Goal: Task Accomplishment & Management: Use online tool/utility

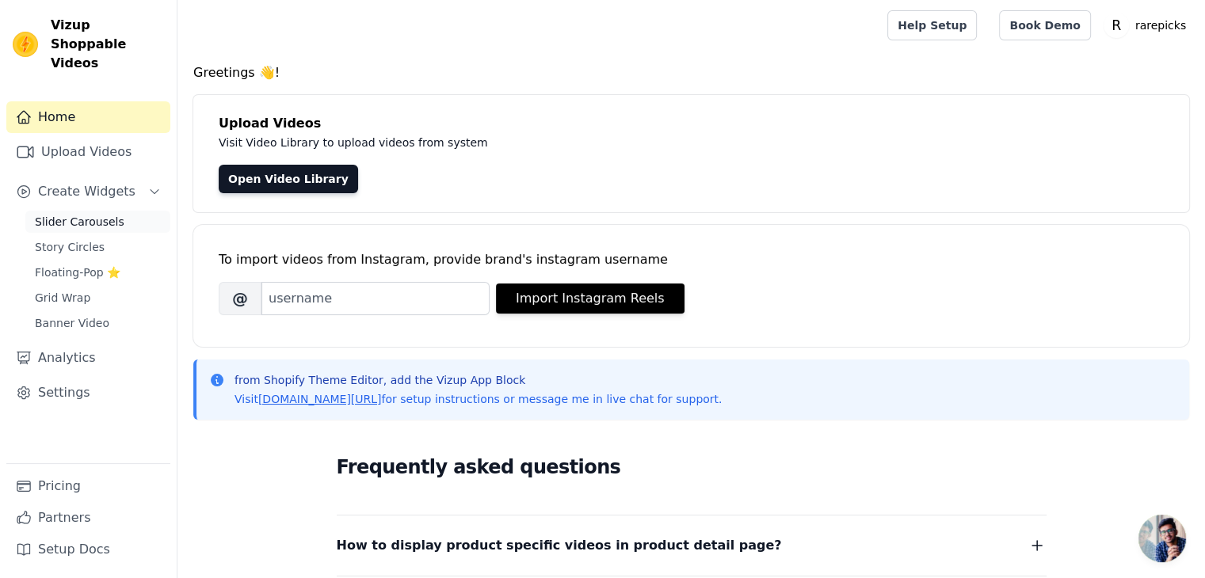
click at [89, 214] on span "Slider Carousels" at bounding box center [80, 222] width 90 height 16
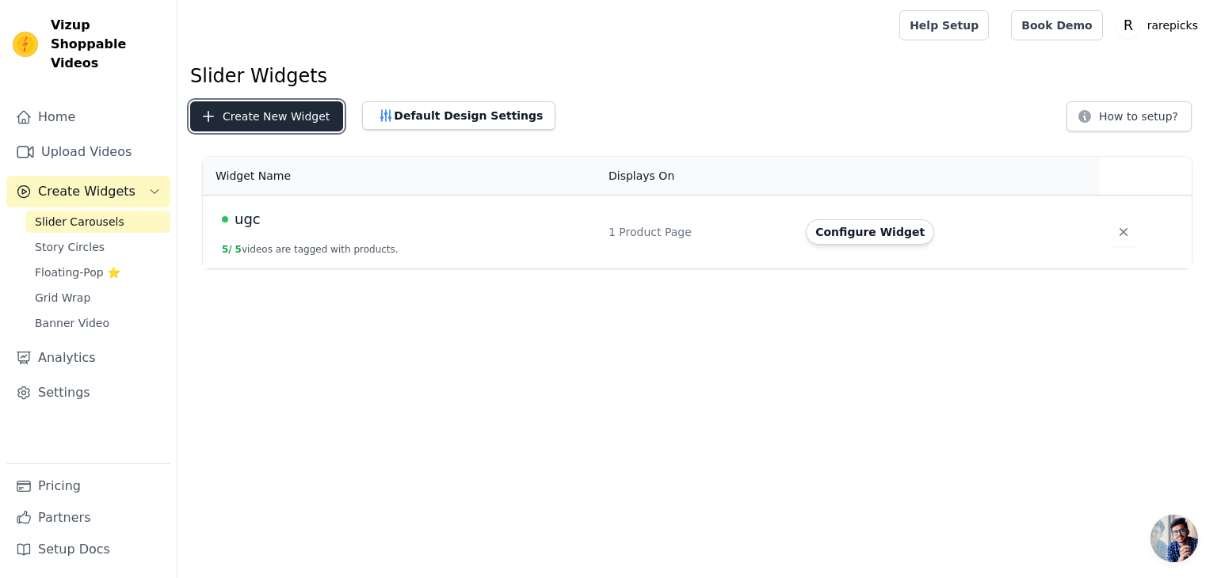
click at [296, 119] on button "Create New Widget" at bounding box center [266, 116] width 153 height 30
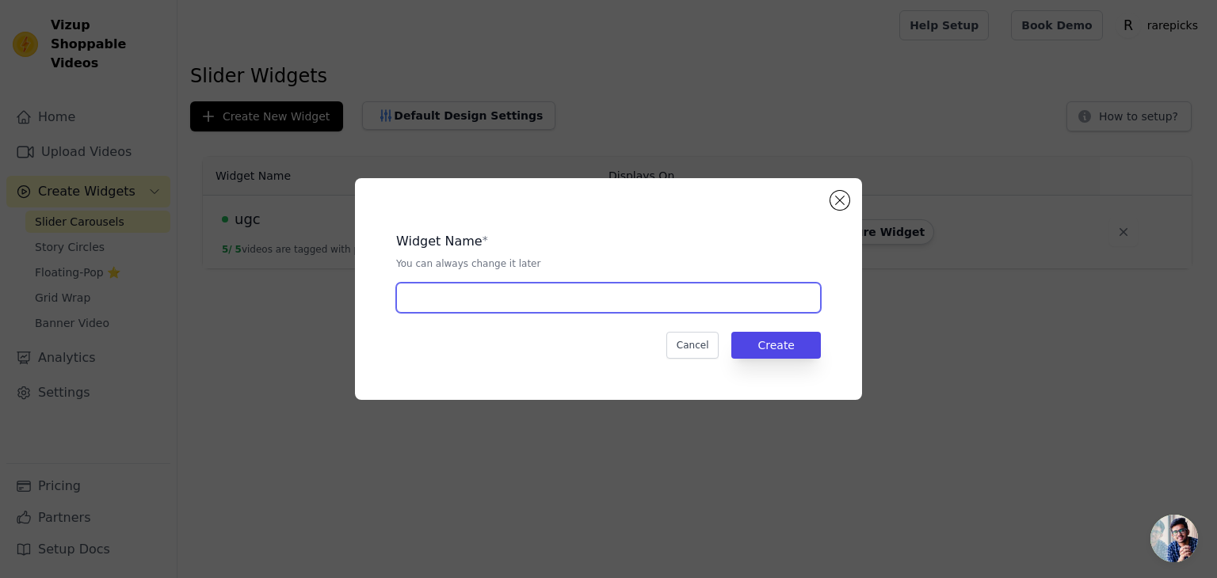
click at [451, 299] on input "text" at bounding box center [608, 298] width 425 height 30
type input "washing bag"
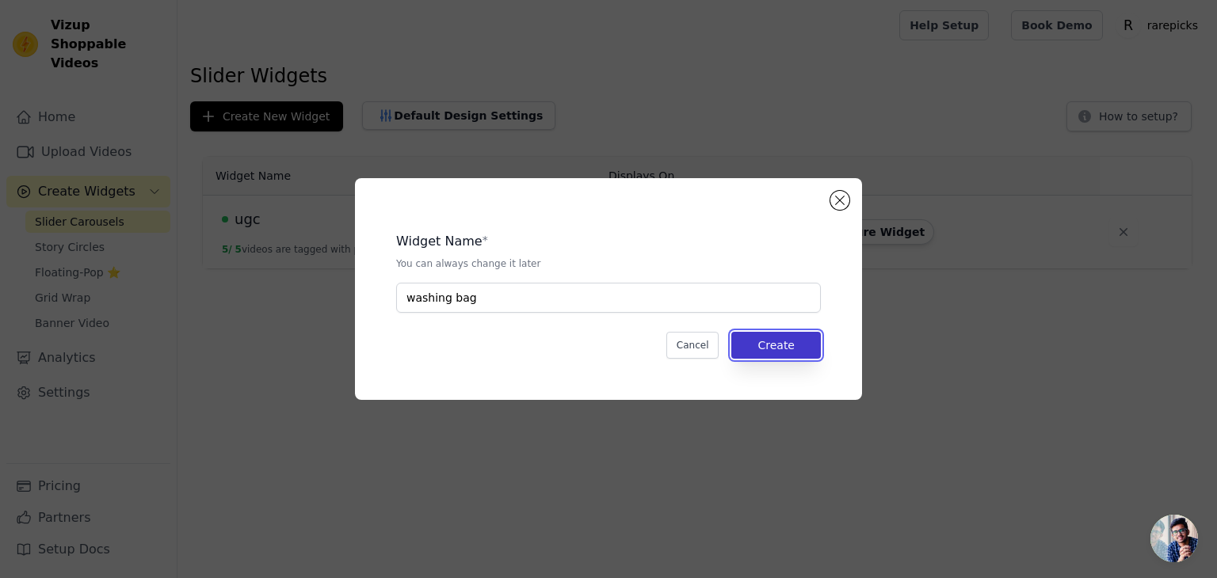
click at [762, 350] on button "Create" at bounding box center [776, 345] width 90 height 27
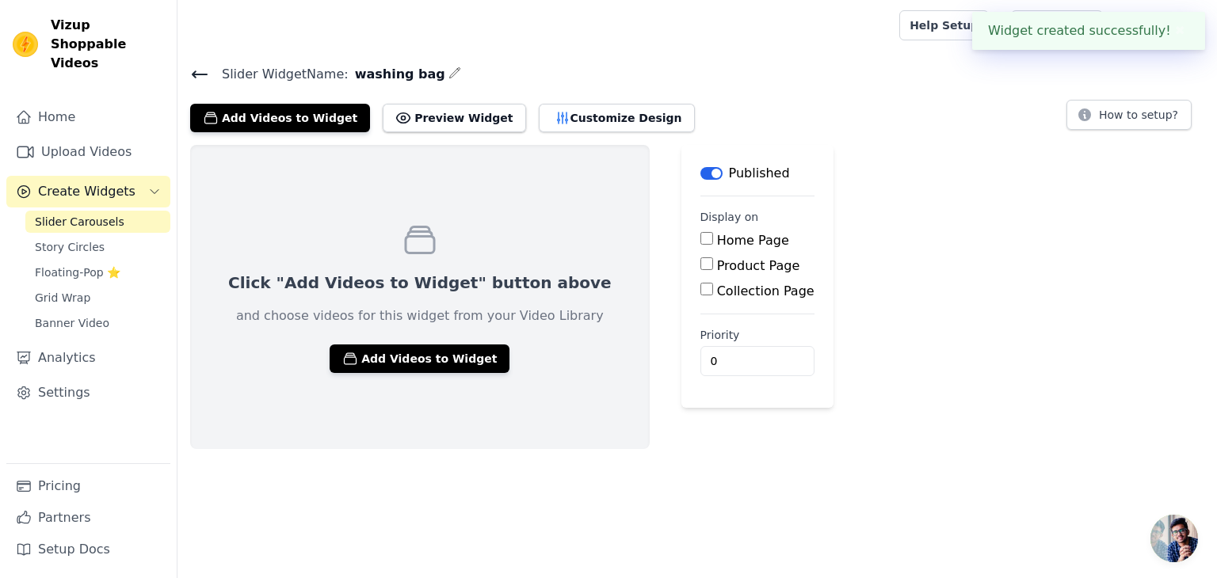
click at [700, 270] on div "Product Page" at bounding box center [757, 266] width 114 height 19
click at [700, 265] on input "Product Page" at bounding box center [706, 264] width 13 height 13
checkbox input "true"
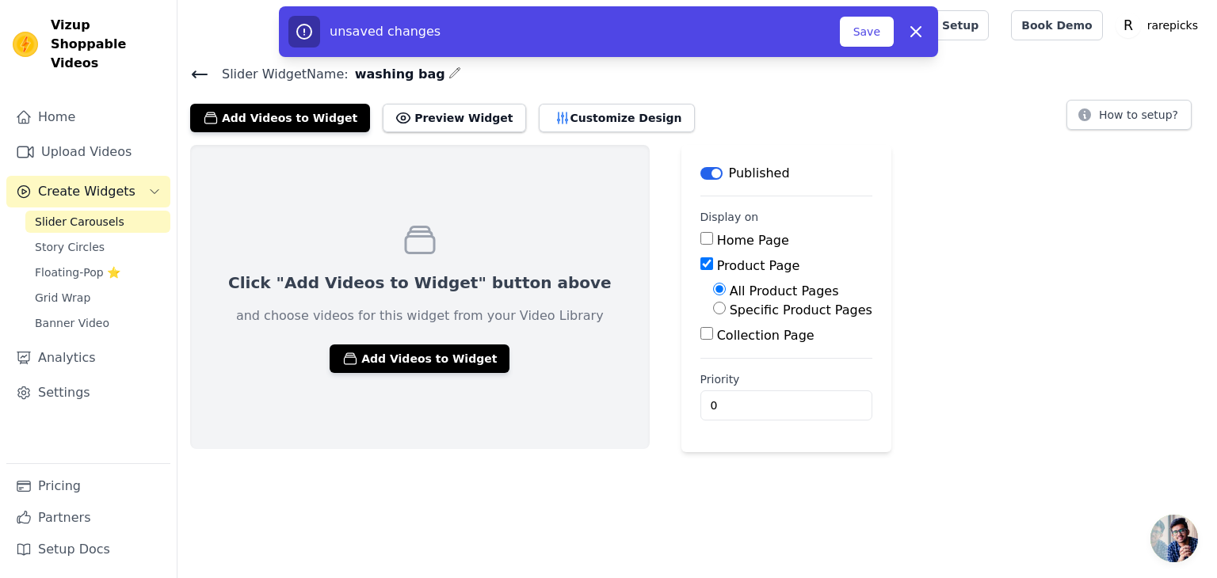
click at [713, 312] on input "Specific Product Pages" at bounding box center [719, 308] width 13 height 13
radio input "true"
click at [713, 343] on button "Select Products" at bounding box center [766, 346] width 106 height 27
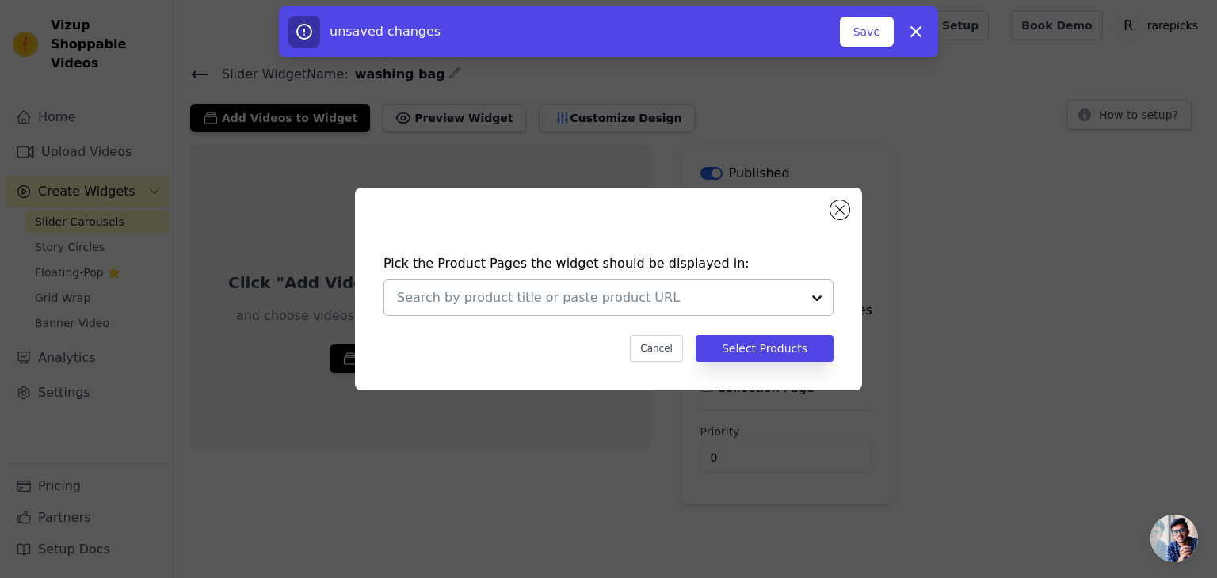
click at [602, 307] on input "text" at bounding box center [599, 297] width 404 height 19
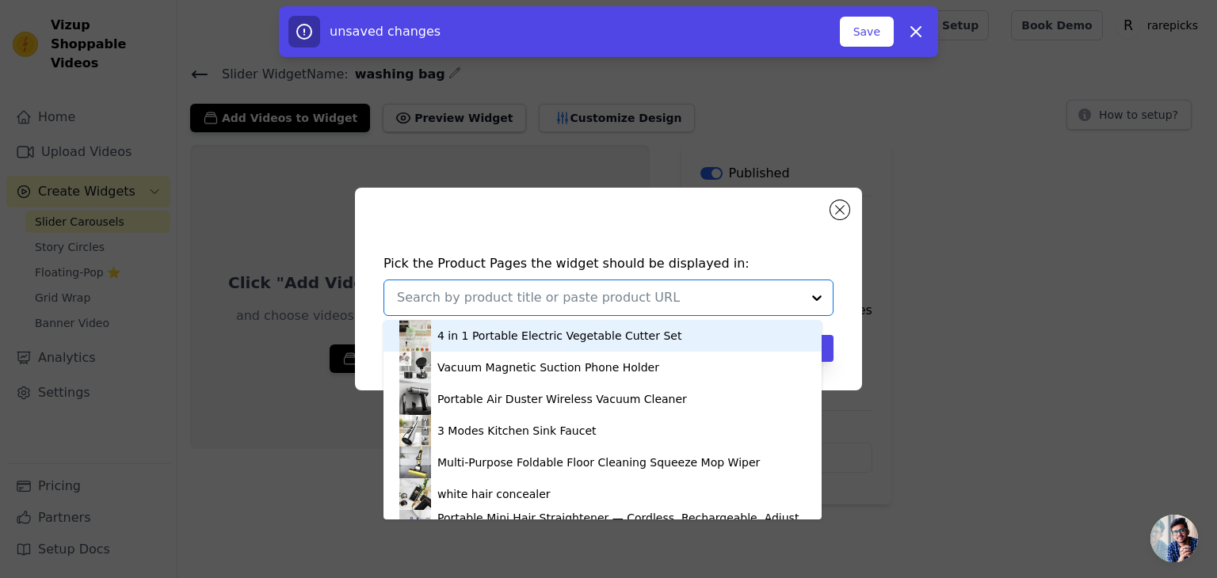
click at [602, 307] on input "text" at bounding box center [599, 297] width 404 height 19
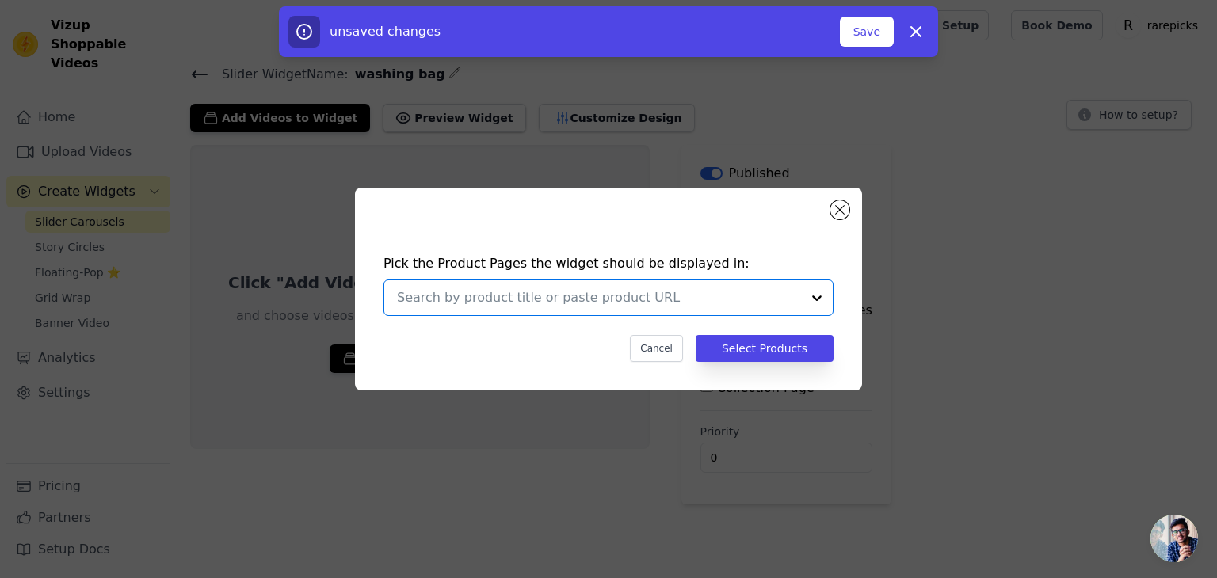
click at [602, 307] on input "text" at bounding box center [599, 297] width 404 height 19
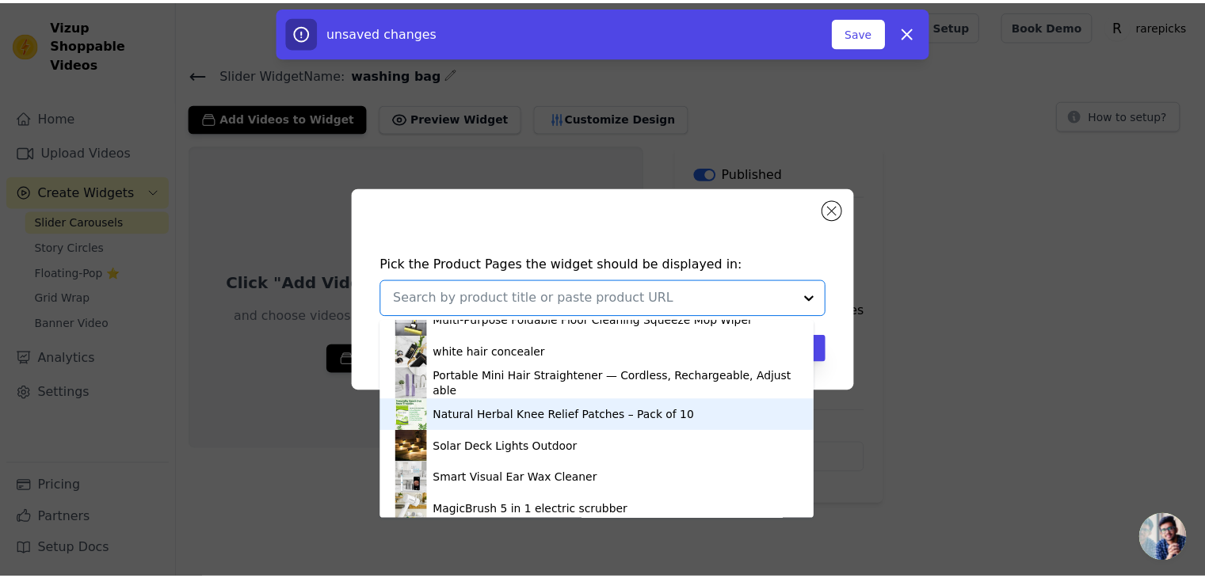
scroll to position [185, 0]
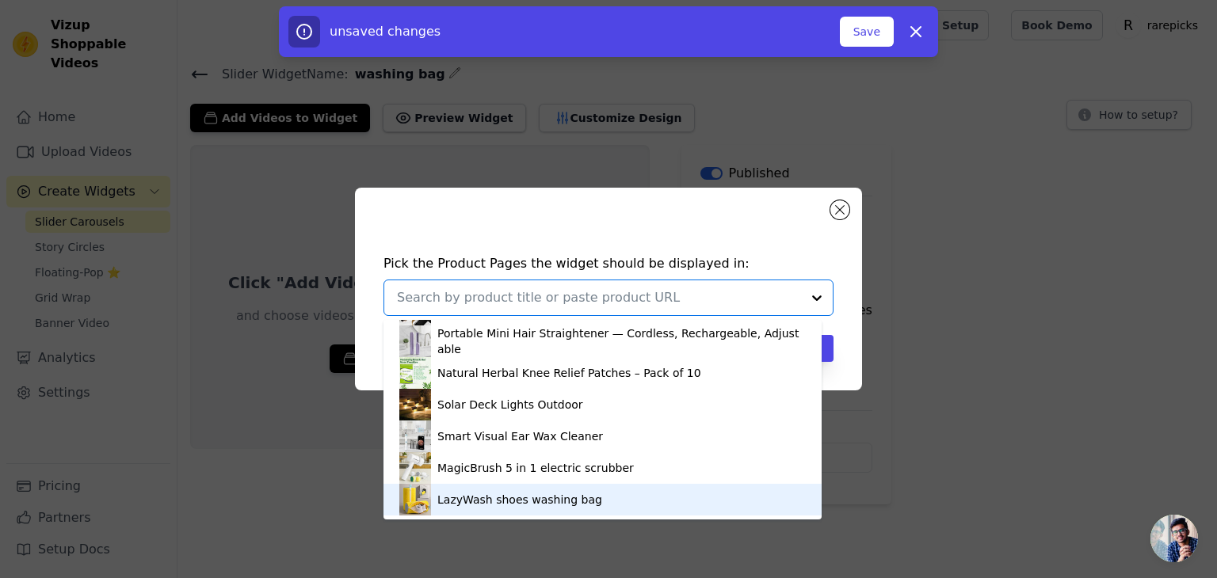
click at [559, 498] on div "LazyWash shoes washing bag" at bounding box center [519, 500] width 165 height 16
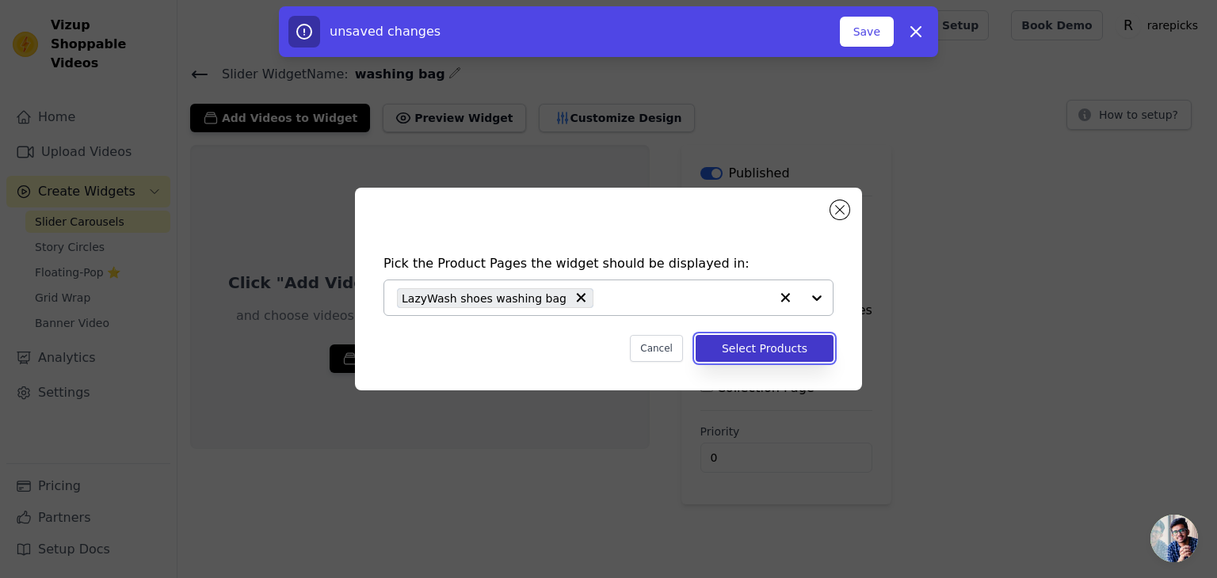
click at [756, 357] on button "Select Products" at bounding box center [765, 348] width 138 height 27
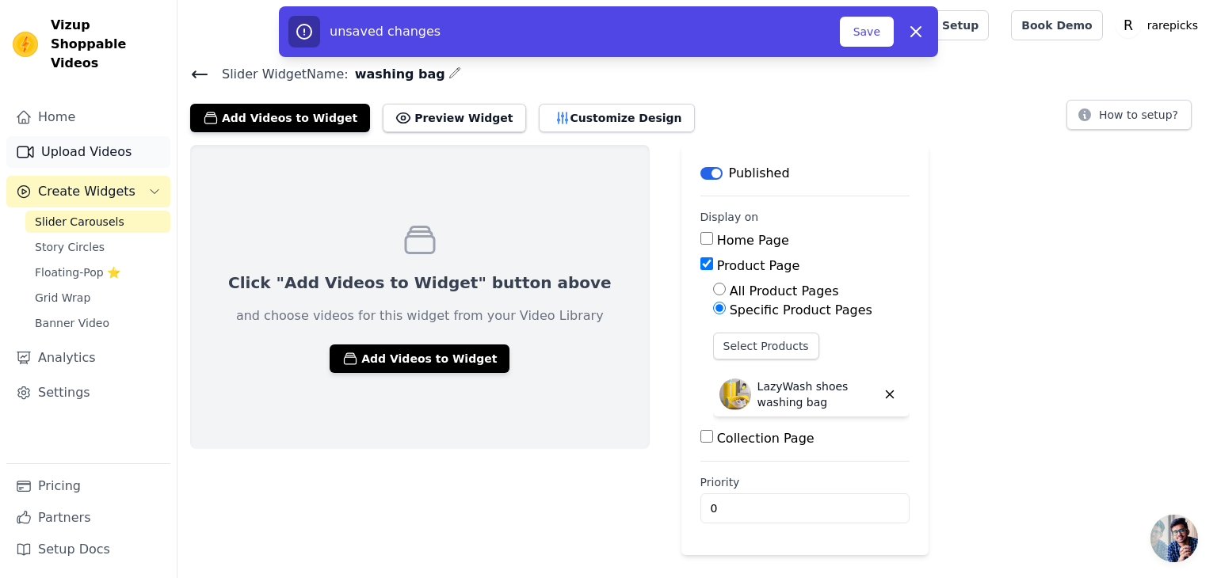
click at [86, 136] on link "Upload Videos" at bounding box center [88, 152] width 164 height 32
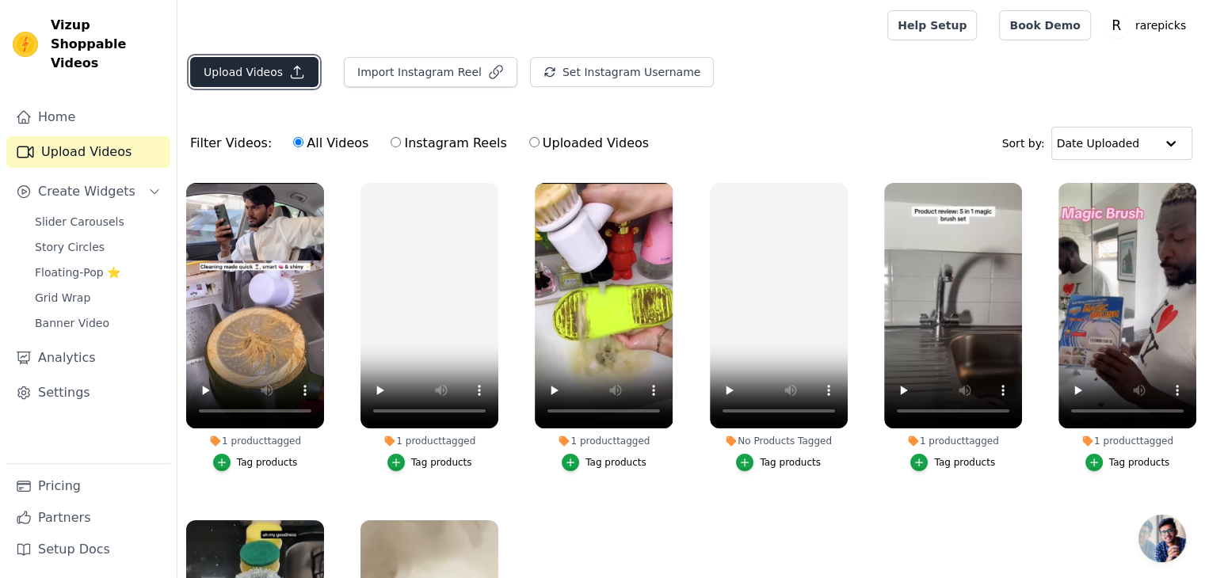
click at [242, 74] on button "Upload Videos" at bounding box center [254, 72] width 128 height 30
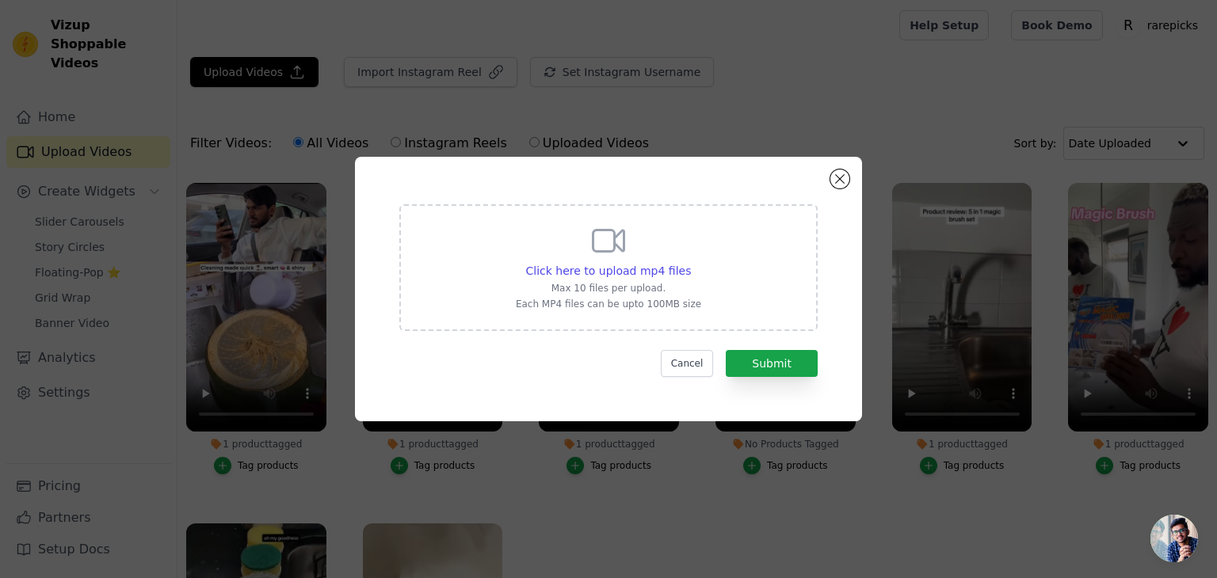
click at [576, 259] on div "Click here to upload mp4 files Max 10 files per upload. Each MP4 files can be u…" at bounding box center [608, 266] width 185 height 89
click at [690, 262] on input "Click here to upload mp4 files Max 10 files per upload. Each MP4 files can be u…" at bounding box center [690, 262] width 1 height 1
type input "C:\fakepath\Untitled video - Made with [PERSON_NAME] (22).mp4"
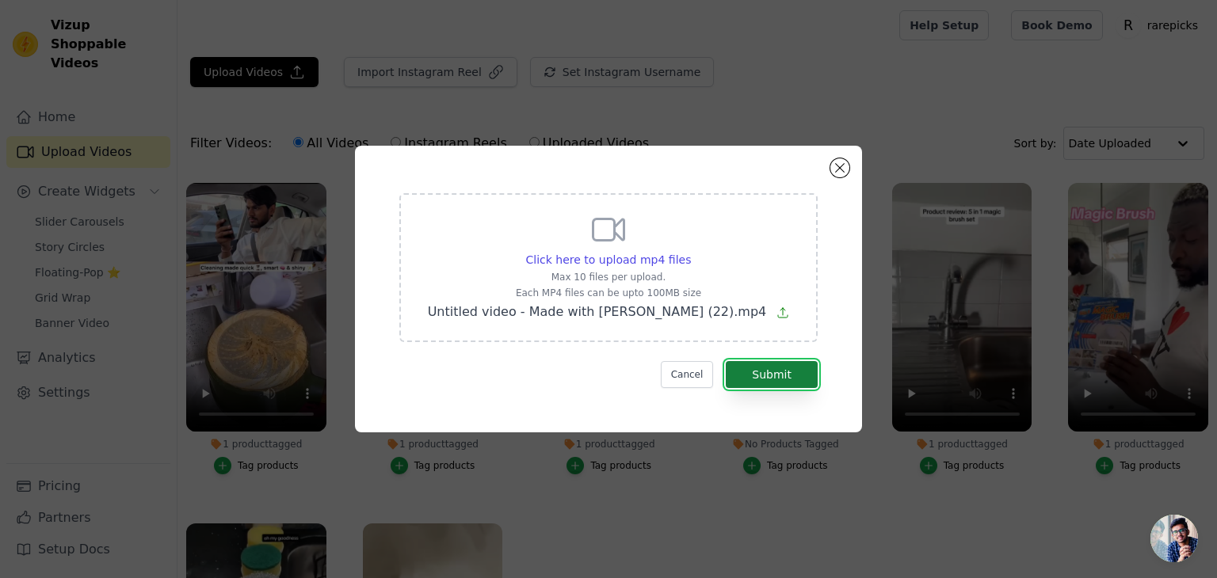
click at [742, 373] on button "Submit" at bounding box center [772, 374] width 92 height 27
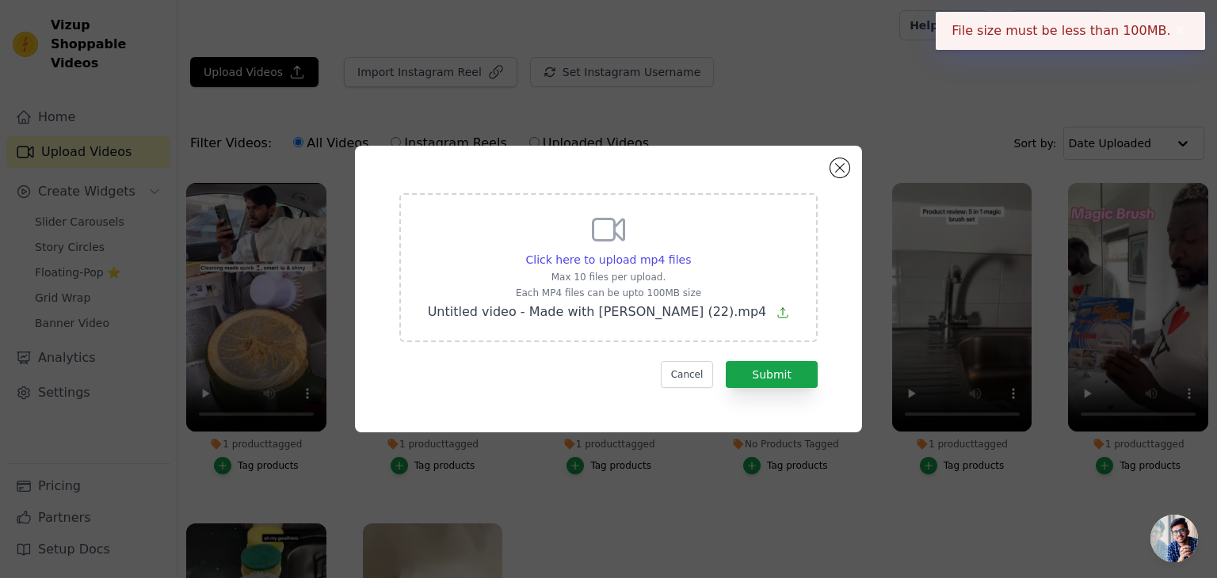
click at [834, 178] on div "Click here to upload mp4 files Max 10 files per upload. Each MP4 files can be u…" at bounding box center [608, 289] width 507 height 287
click at [835, 175] on button "Close modal" at bounding box center [839, 167] width 19 height 19
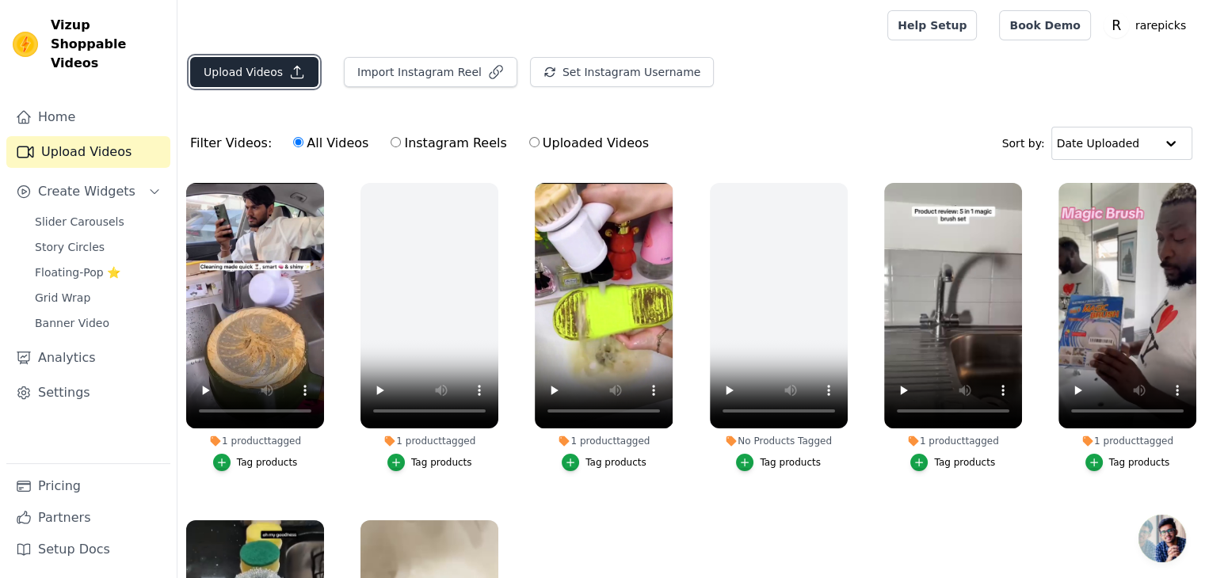
click at [261, 71] on button "Upload Videos" at bounding box center [254, 72] width 128 height 30
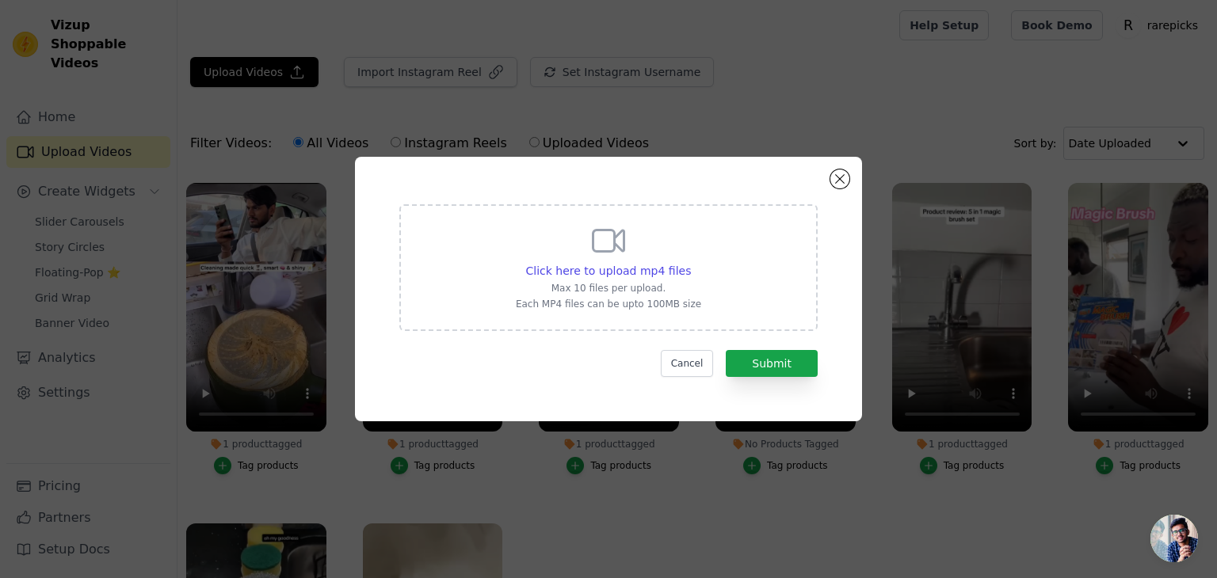
click at [534, 237] on div "Click here to upload mp4 files Max 10 files per upload. Each MP4 files can be u…" at bounding box center [608, 266] width 185 height 89
click at [690, 262] on input "Click here to upload mp4 files Max 10 files per upload. Each MP4 files can be u…" at bounding box center [690, 262] width 1 height 1
type input "C:\fakepath\bag 1-4-5.mp4"
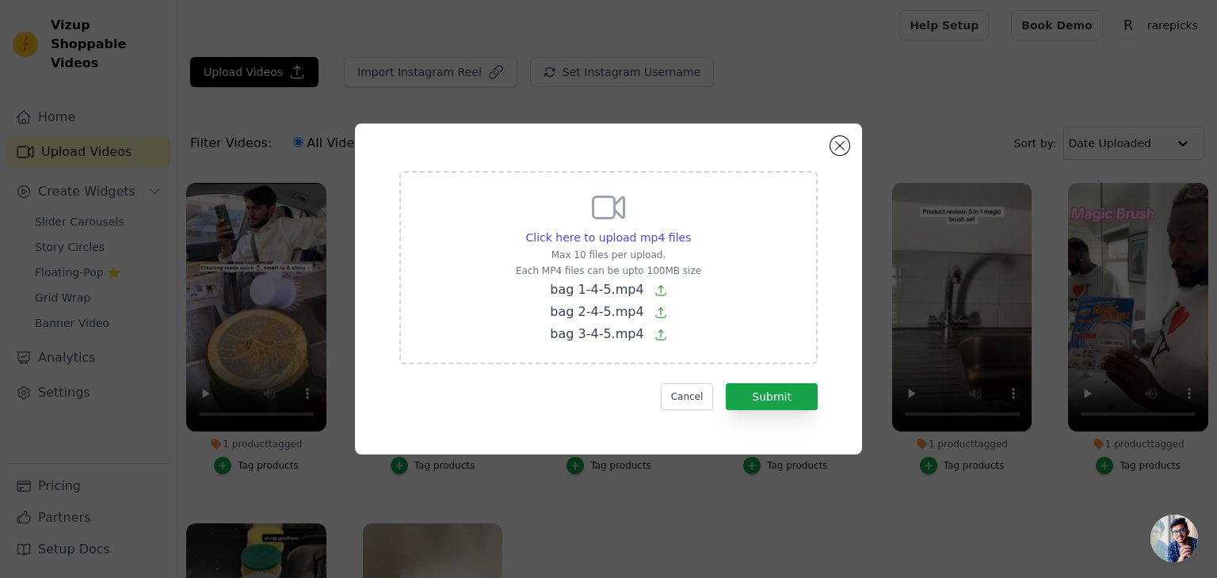
click at [758, 381] on form "Click here to upload mp4 files Max 10 files per upload. Each MP4 files can be u…" at bounding box center [608, 290] width 418 height 239
click at [758, 387] on button "Submit" at bounding box center [772, 397] width 92 height 27
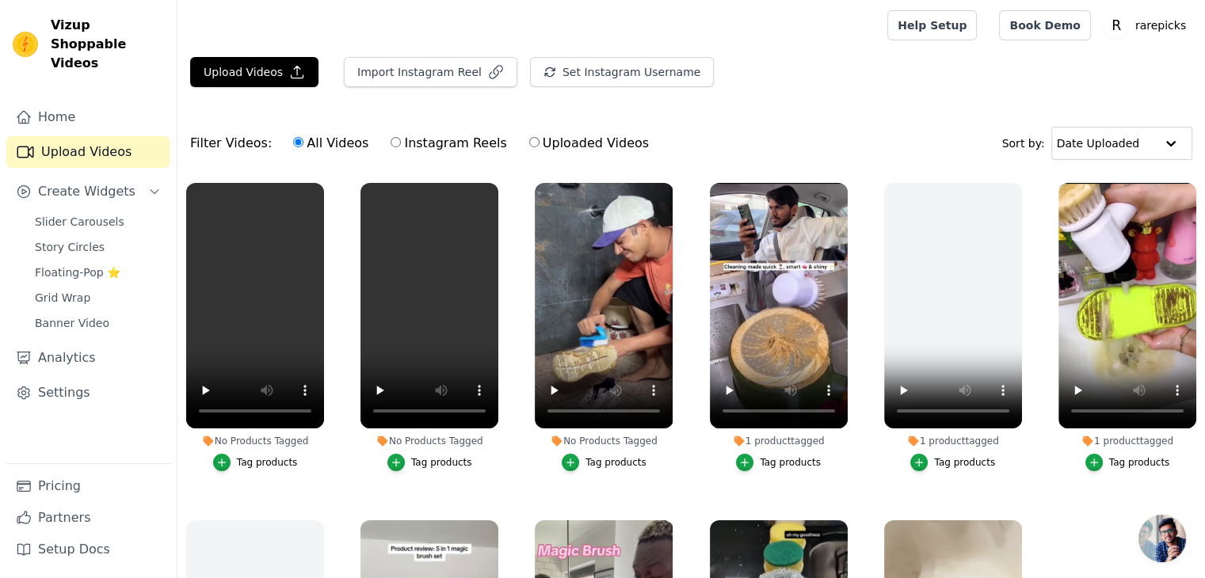
click at [602, 460] on div "Tag products" at bounding box center [616, 462] width 61 height 13
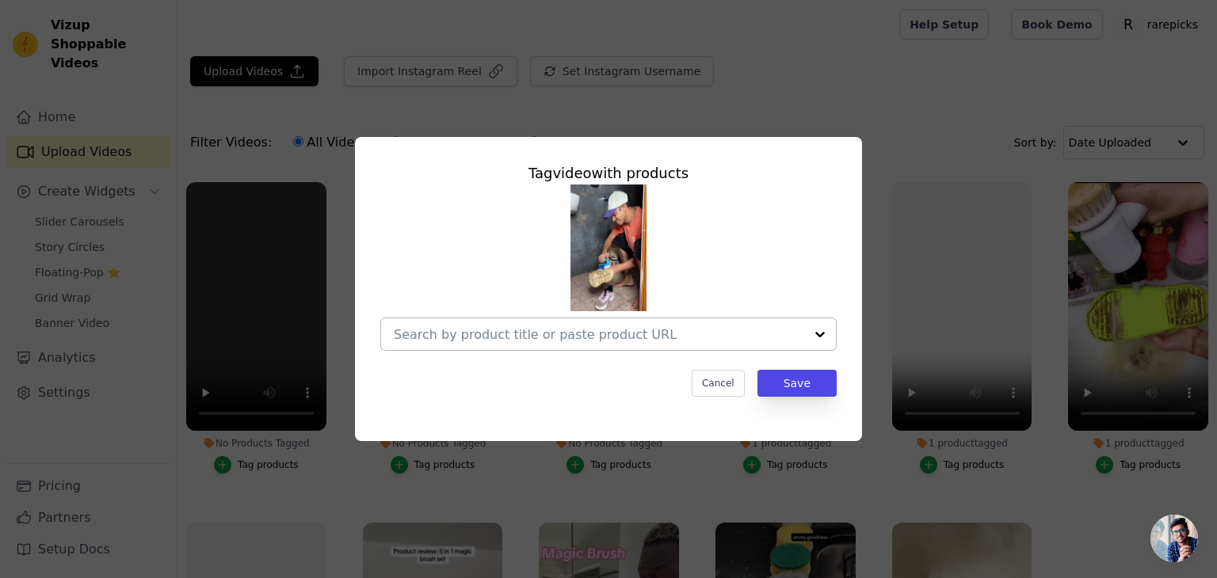
click at [631, 344] on div at bounding box center [599, 335] width 410 height 32
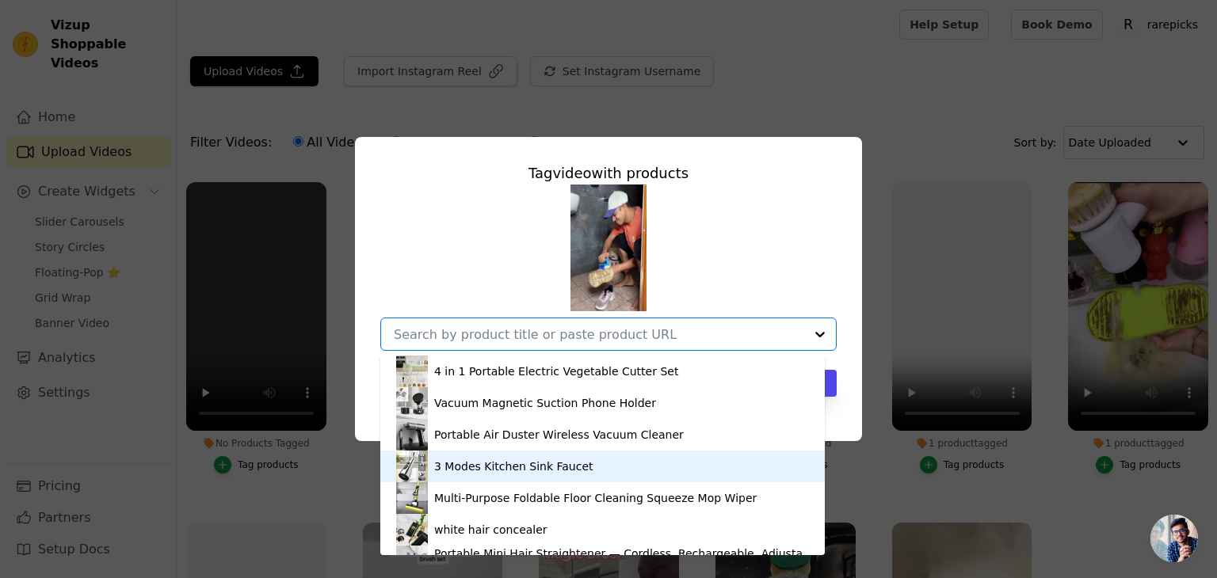
scroll to position [181, 0]
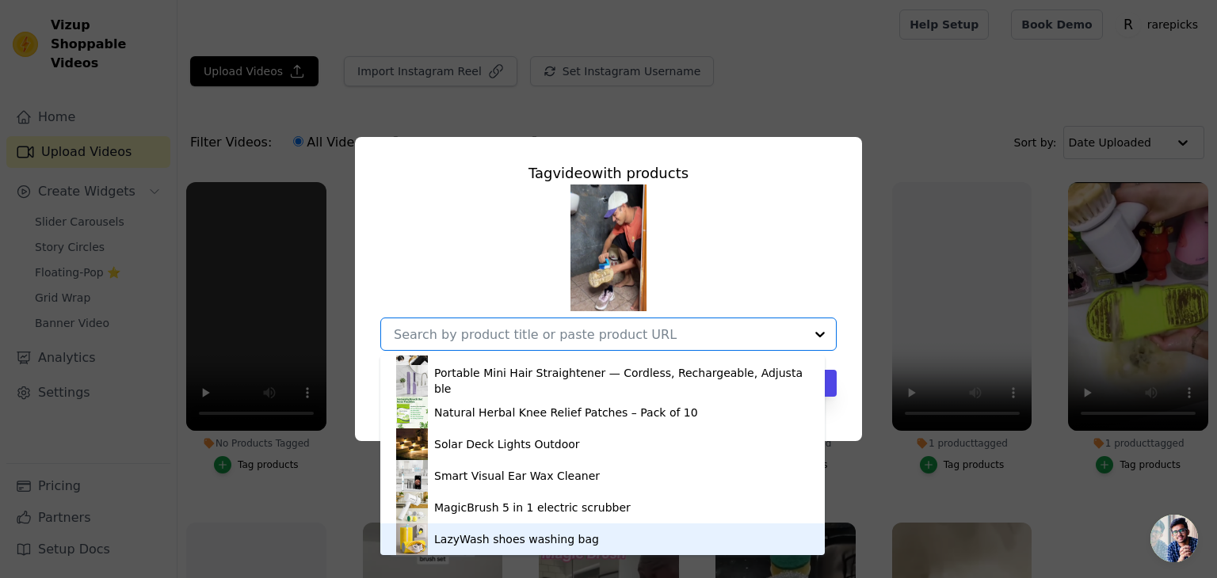
click at [602, 530] on div "LazyWash shoes washing bag" at bounding box center [602, 540] width 413 height 32
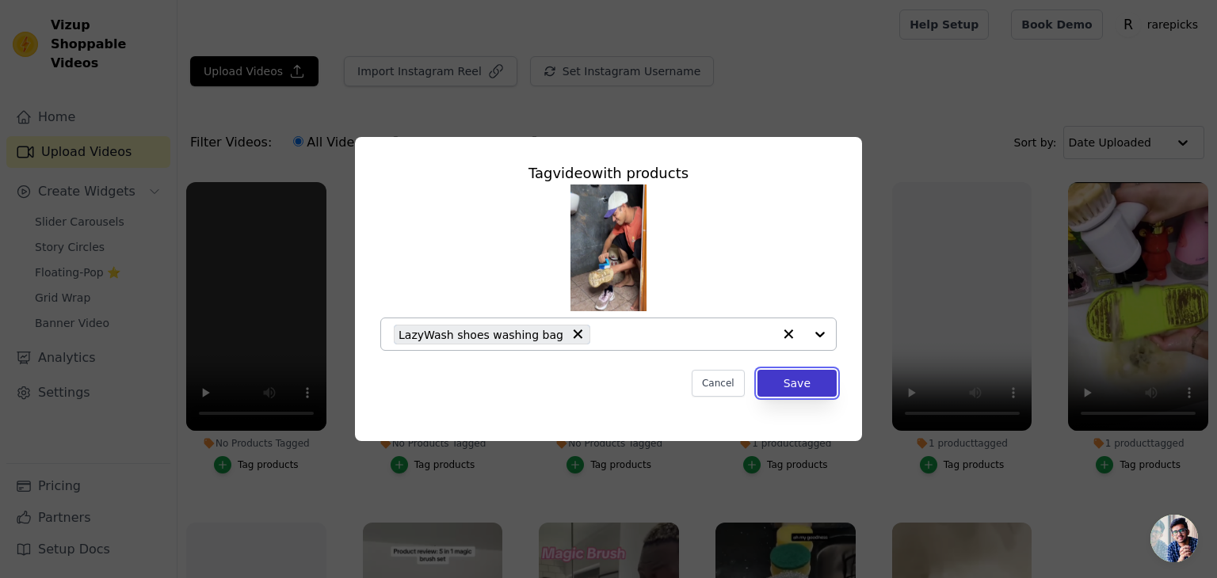
click at [773, 395] on button "Save" at bounding box center [797, 383] width 79 height 27
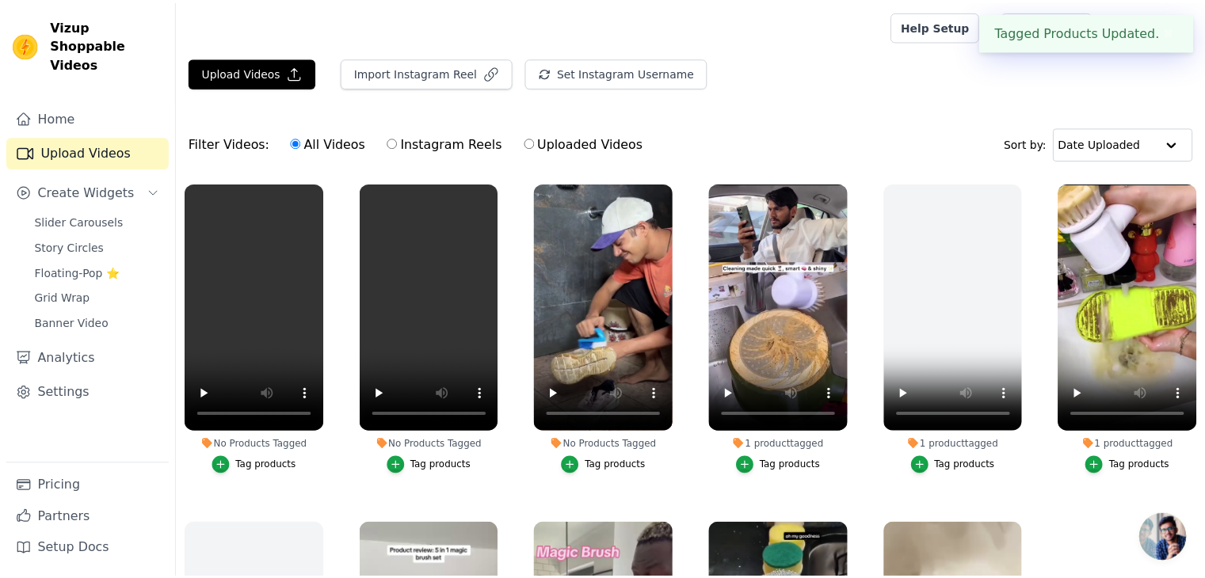
scroll to position [0, 0]
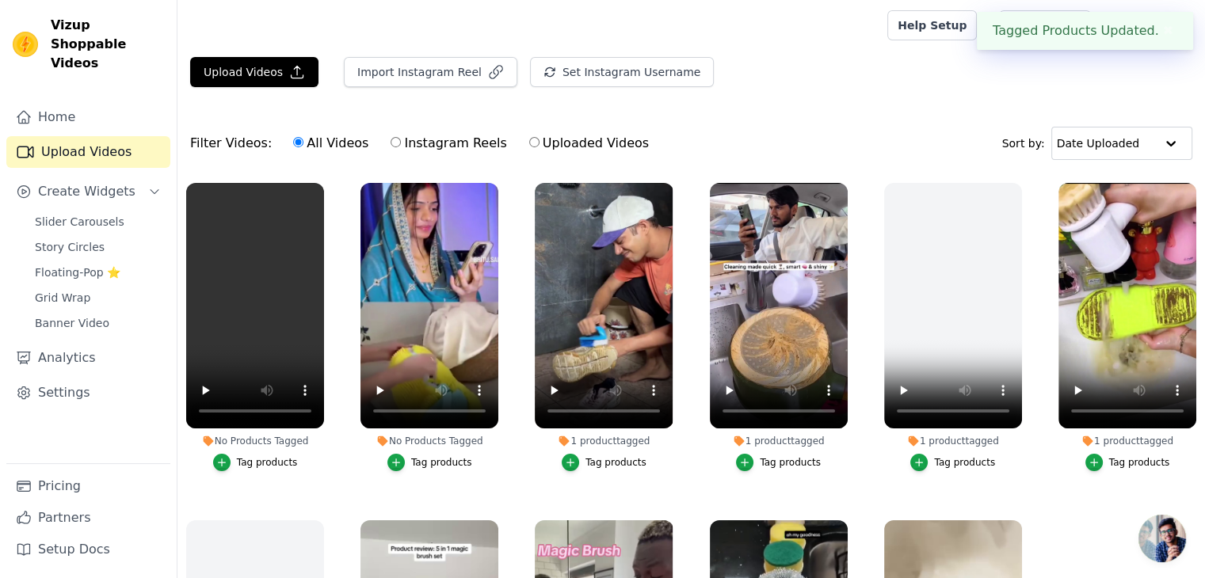
click at [428, 456] on div "Tag products" at bounding box center [441, 462] width 61 height 13
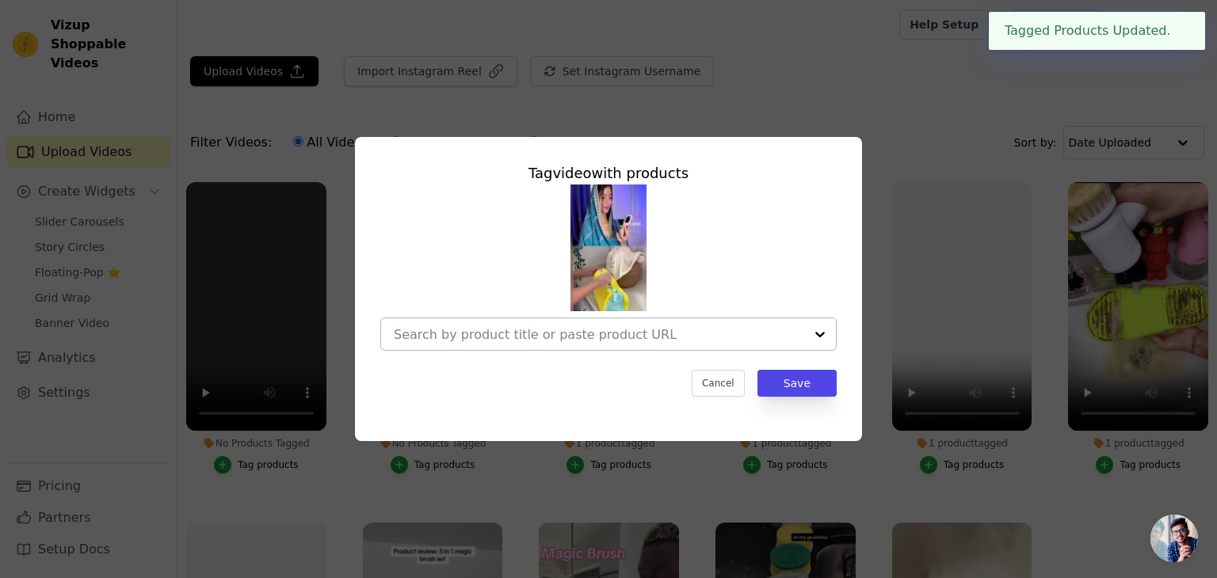
click at [525, 323] on div at bounding box center [599, 335] width 410 height 32
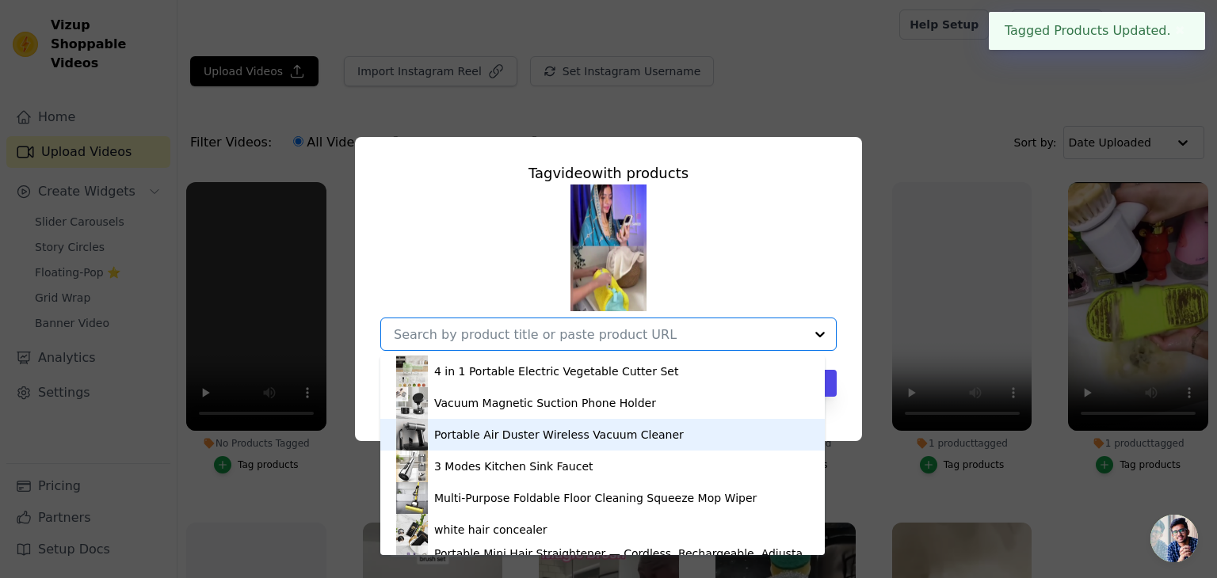
scroll to position [181, 0]
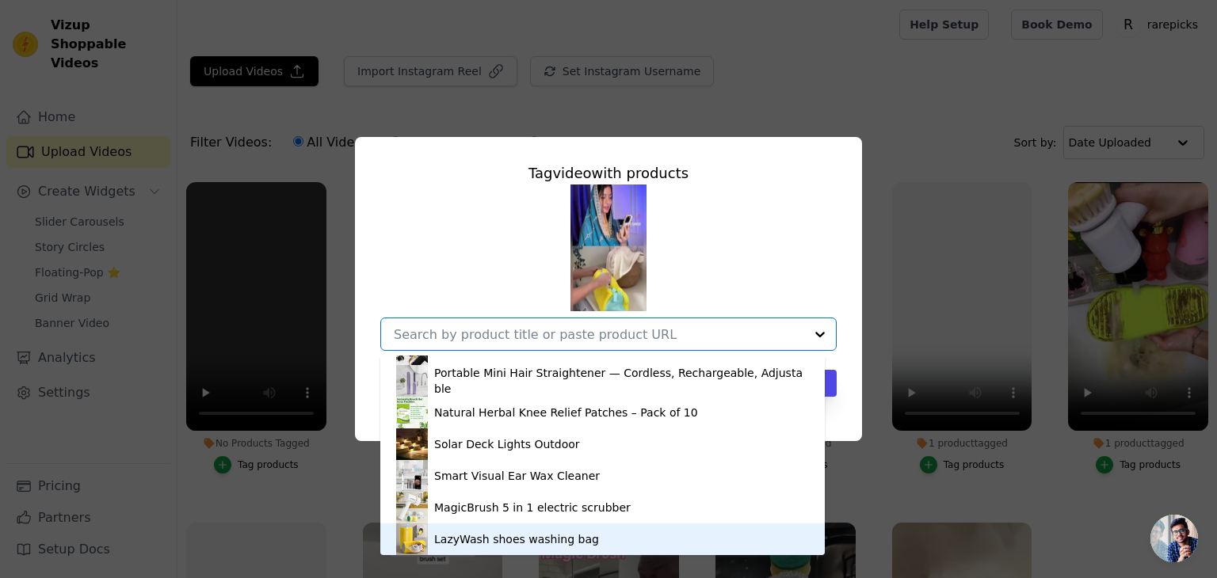
click at [521, 549] on div "LazyWash shoes washing bag" at bounding box center [602, 540] width 413 height 32
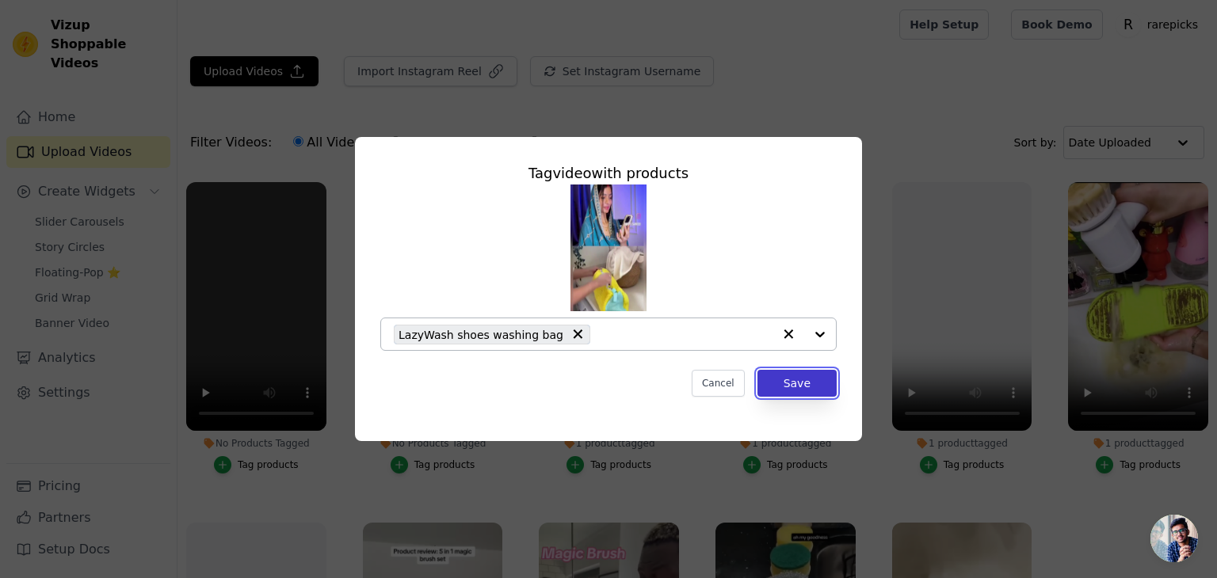
click at [762, 384] on button "Save" at bounding box center [797, 383] width 79 height 27
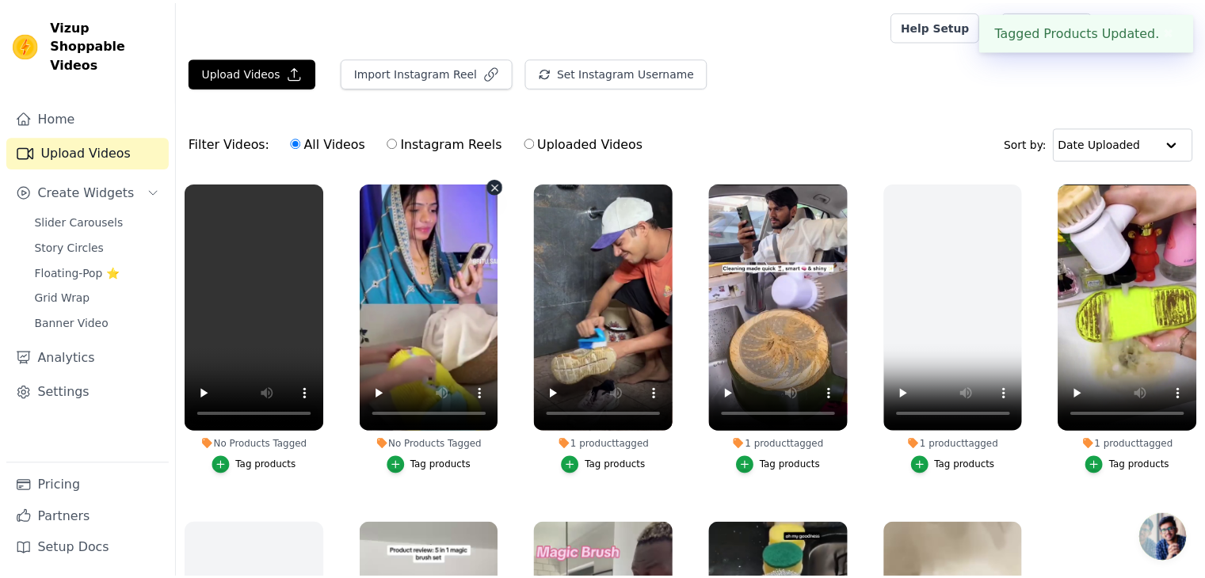
scroll to position [0, 0]
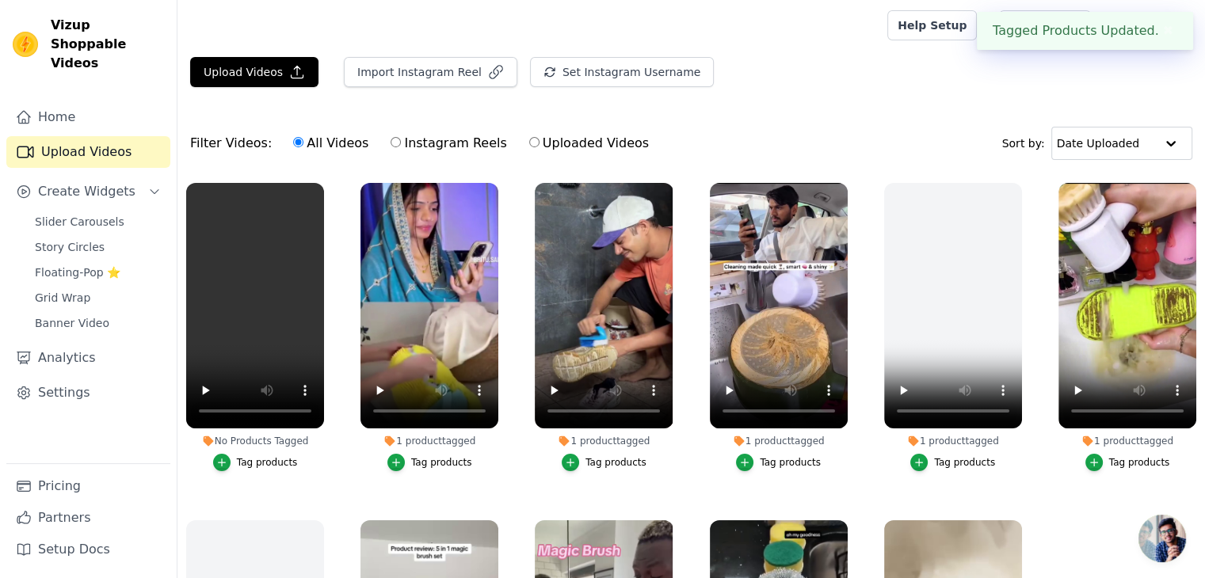
click at [261, 456] on div "Tag products" at bounding box center [267, 462] width 61 height 13
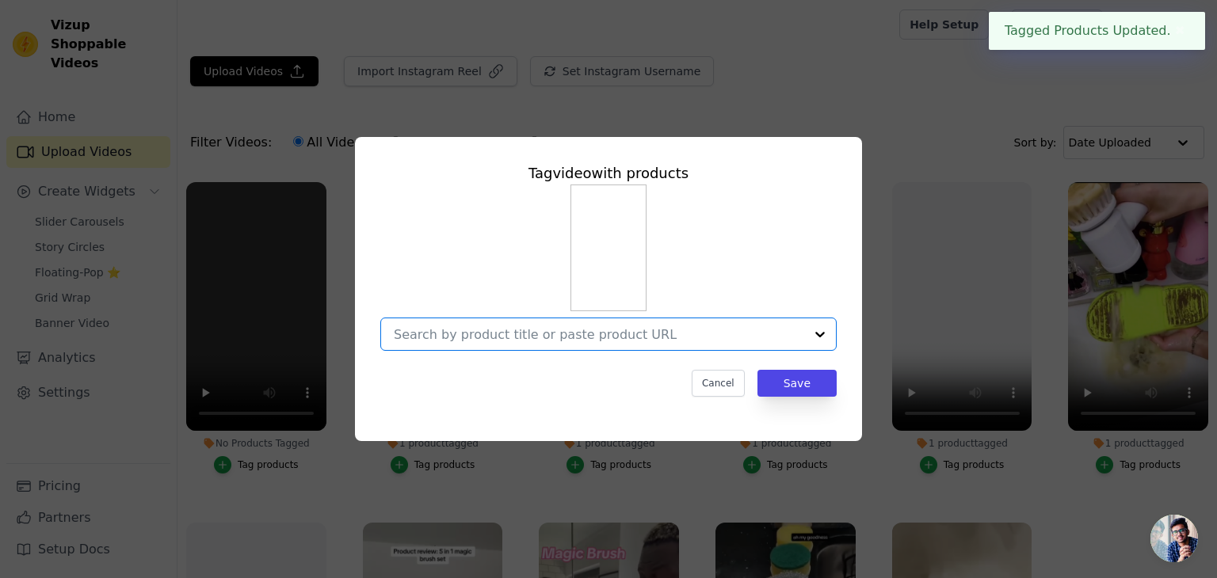
click at [552, 327] on input "No Products Tagged Tag video with products Option undefined, selected. Select i…" at bounding box center [599, 334] width 410 height 15
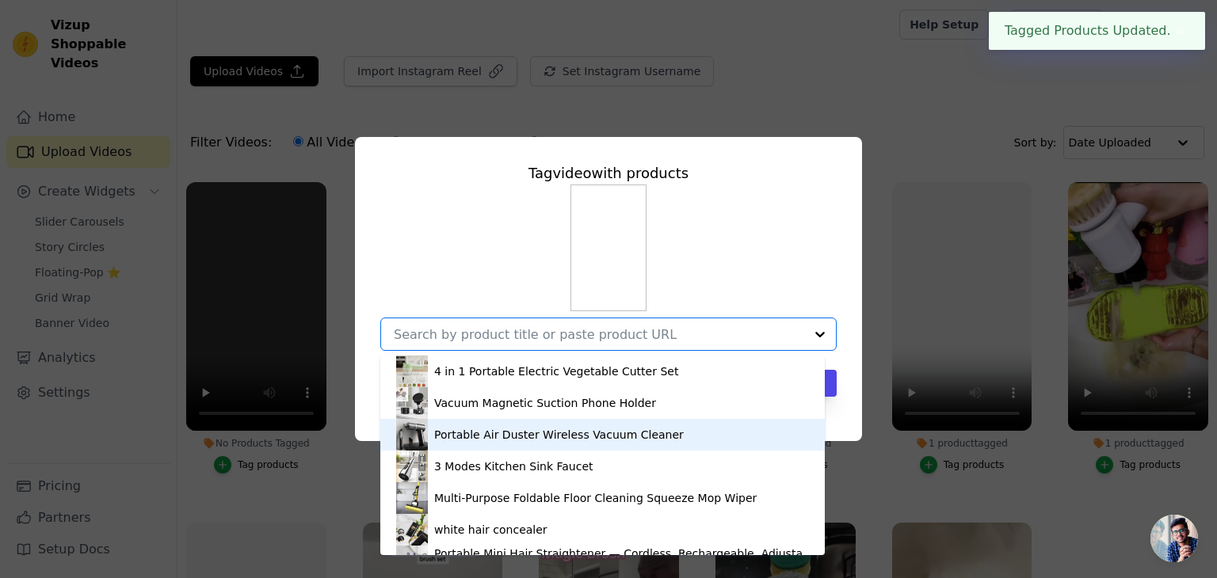
scroll to position [181, 0]
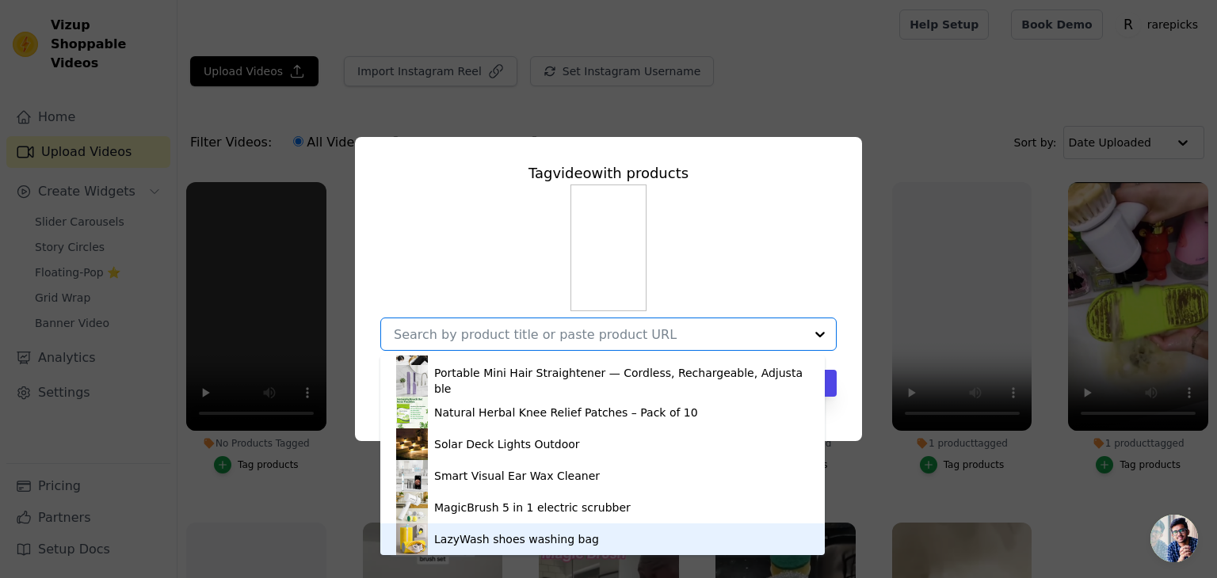
click at [559, 546] on div "LazyWash shoes washing bag" at bounding box center [516, 540] width 165 height 16
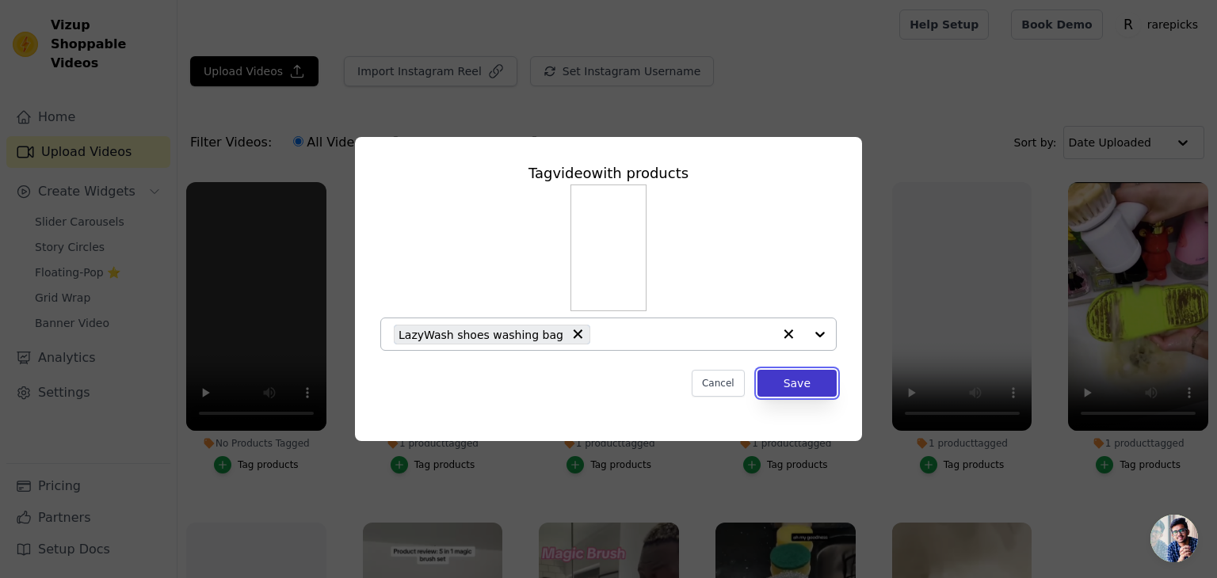
click at [773, 393] on button "Save" at bounding box center [797, 383] width 79 height 27
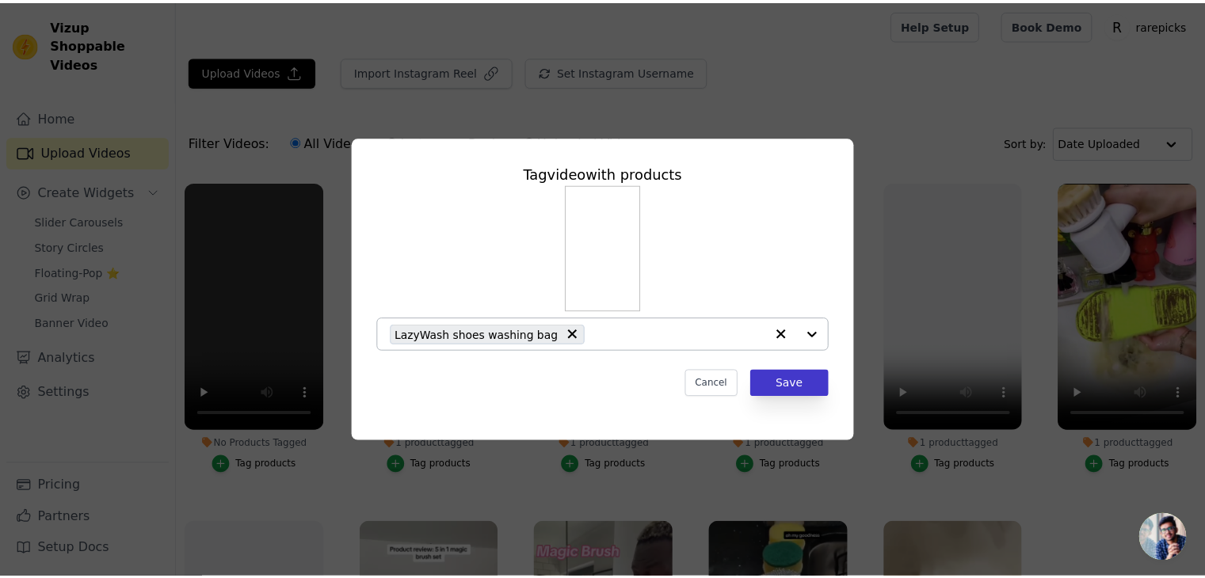
scroll to position [0, 0]
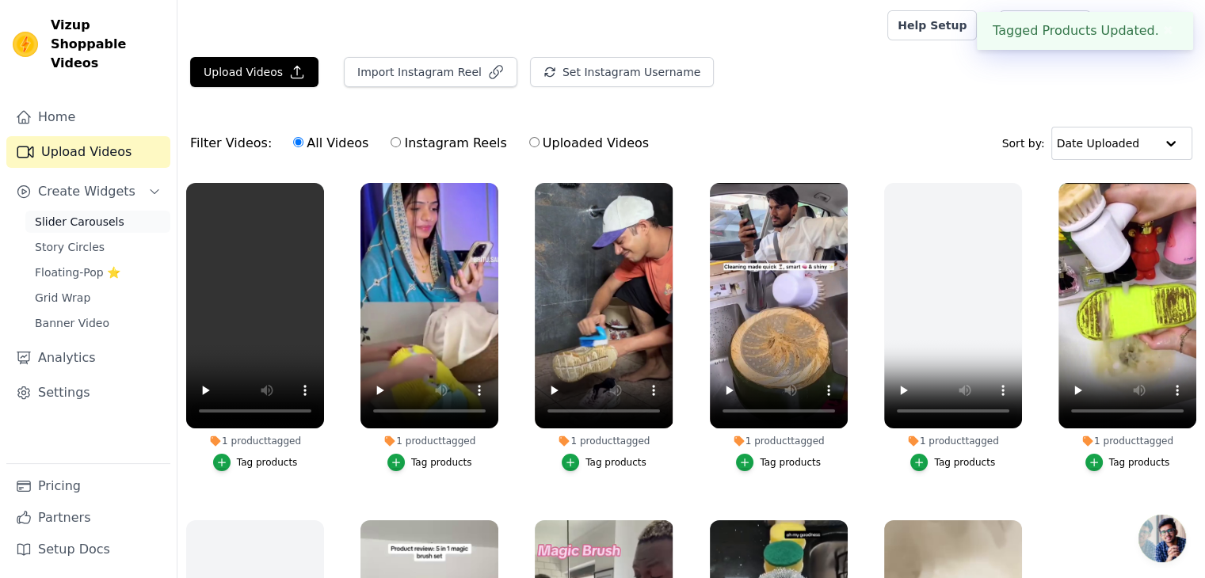
click at [113, 211] on link "Slider Carousels" at bounding box center [97, 222] width 145 height 22
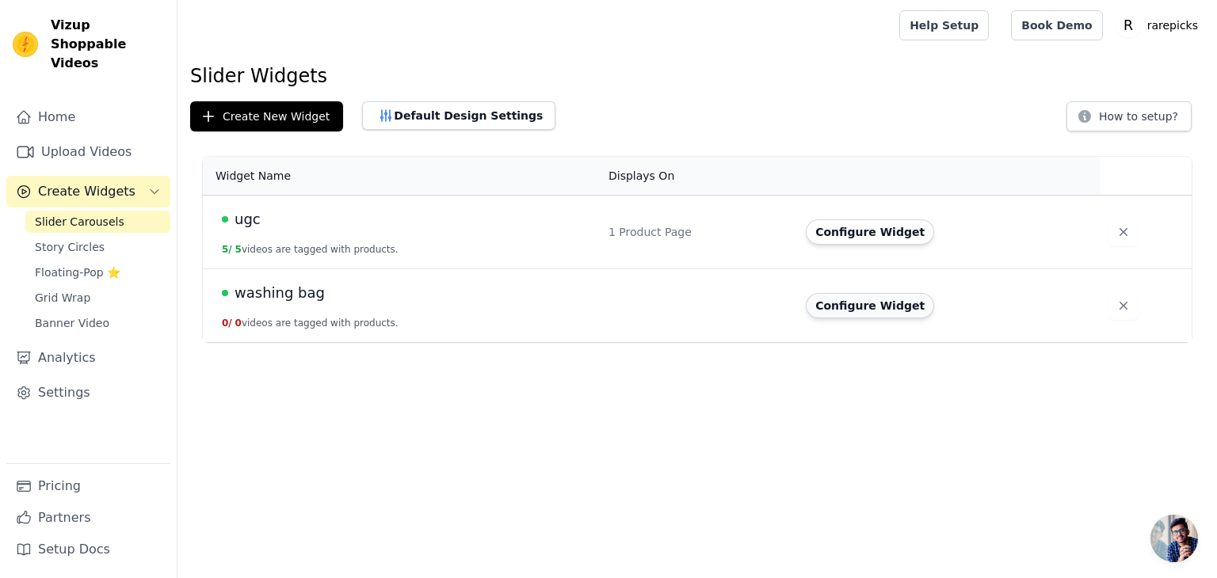
click at [850, 312] on button "Configure Widget" at bounding box center [870, 305] width 128 height 25
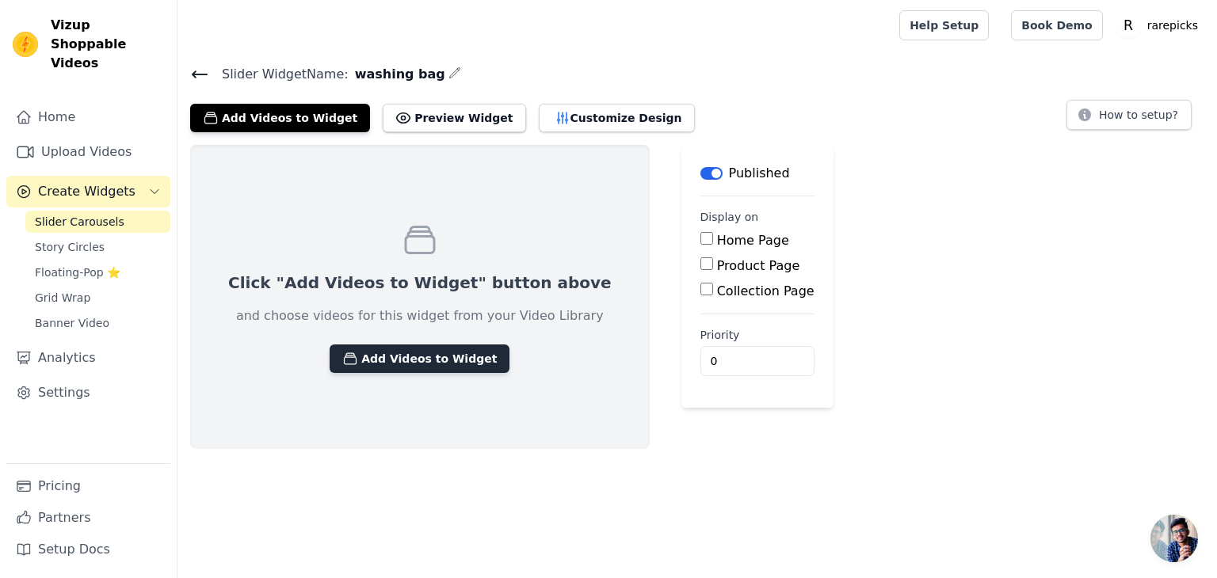
click at [393, 349] on button "Add Videos to Widget" at bounding box center [420, 359] width 180 height 29
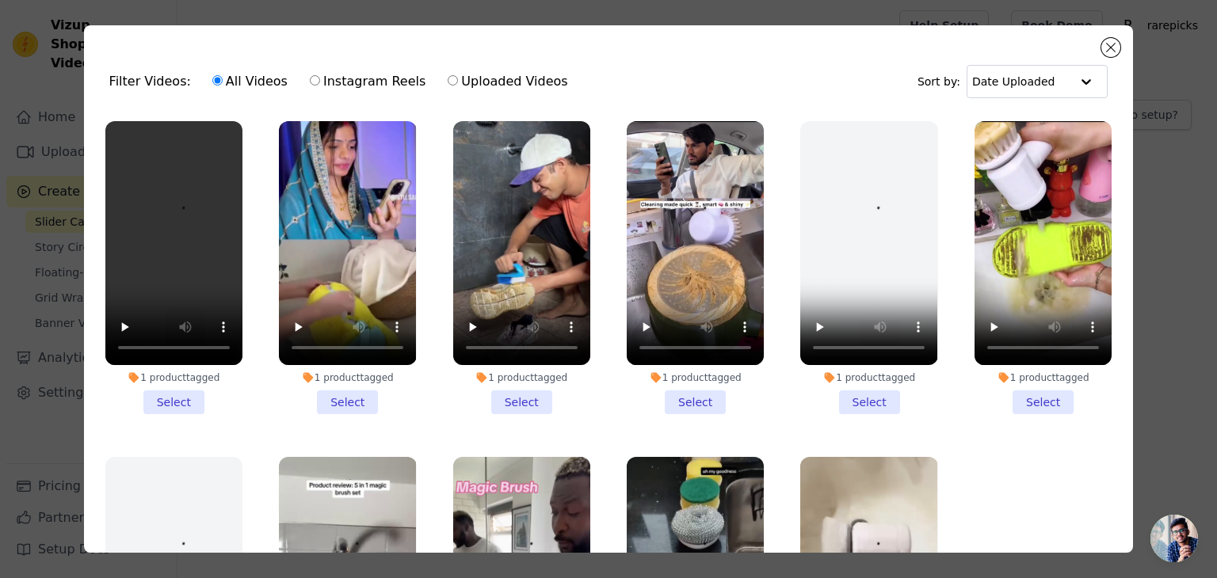
click at [163, 391] on li "1 product tagged Select" at bounding box center [173, 267] width 137 height 293
click at [0, 0] on input "1 product tagged Select" at bounding box center [0, 0] width 0 height 0
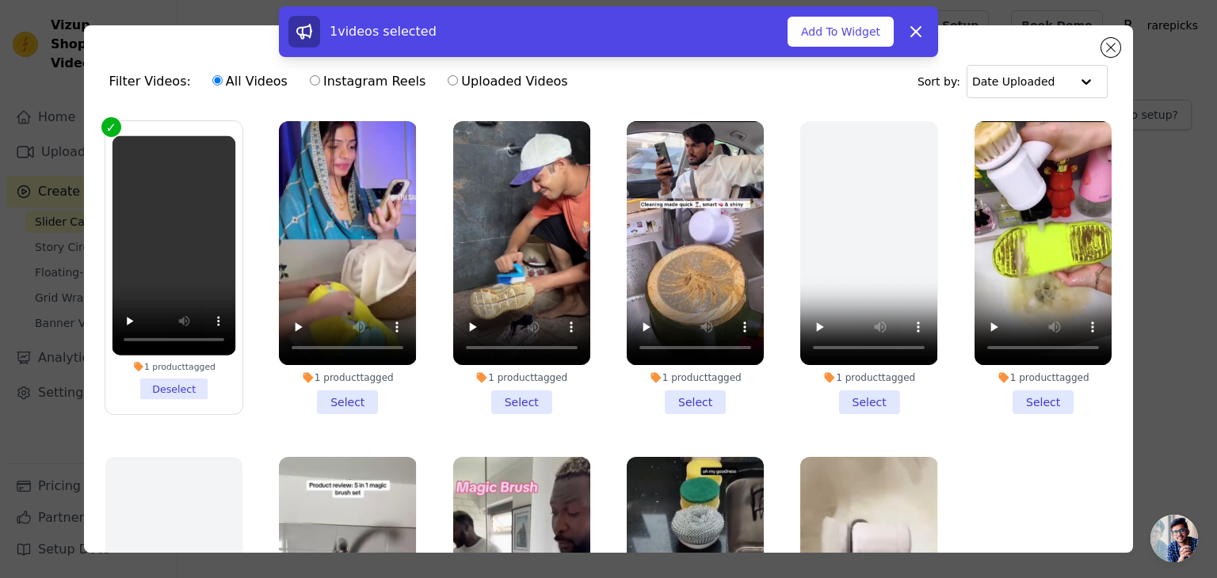
click at [330, 392] on li "1 product tagged Select" at bounding box center [347, 267] width 137 height 293
click at [0, 0] on input "1 product tagged Select" at bounding box center [0, 0] width 0 height 0
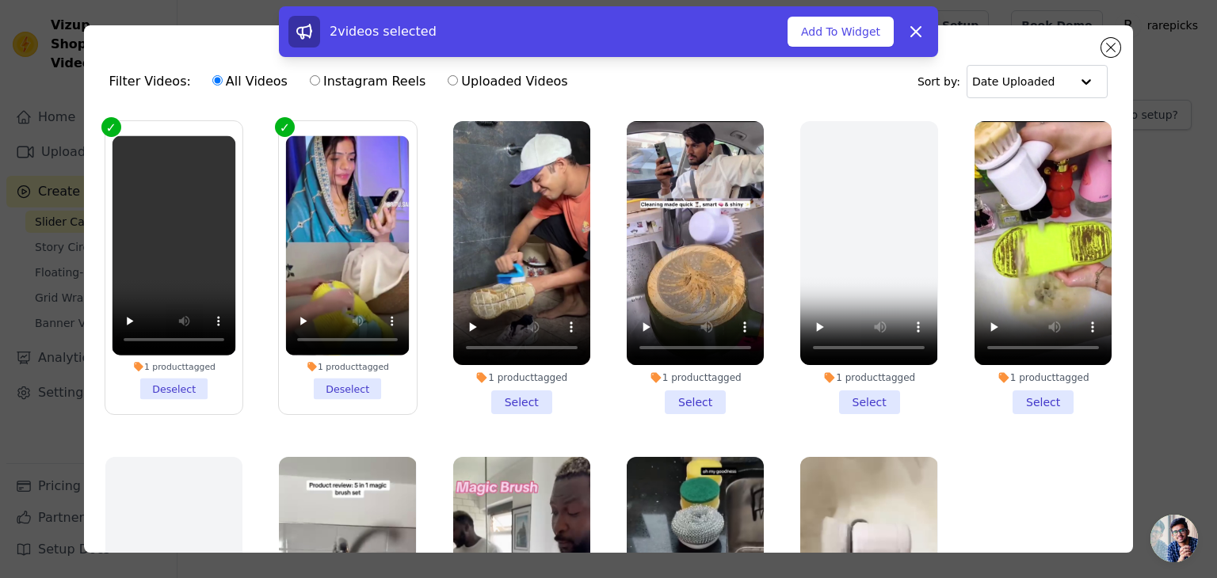
click at [542, 401] on li "1 product tagged Select" at bounding box center [521, 267] width 137 height 293
click at [0, 0] on input "1 product tagged Select" at bounding box center [0, 0] width 0 height 0
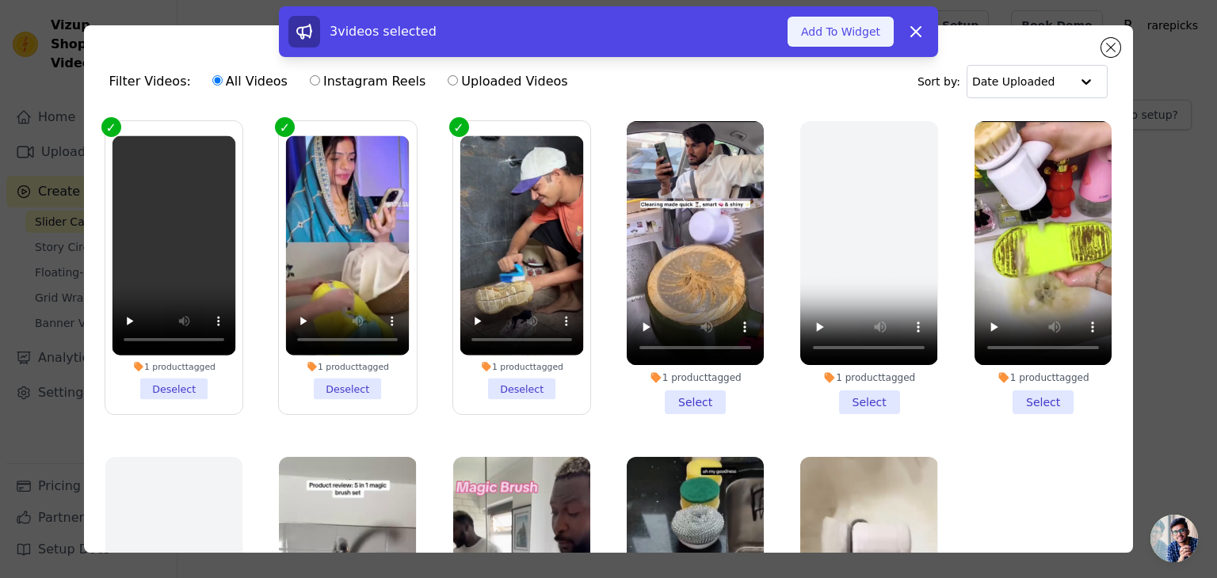
click at [818, 29] on button "Add To Widget" at bounding box center [841, 32] width 106 height 30
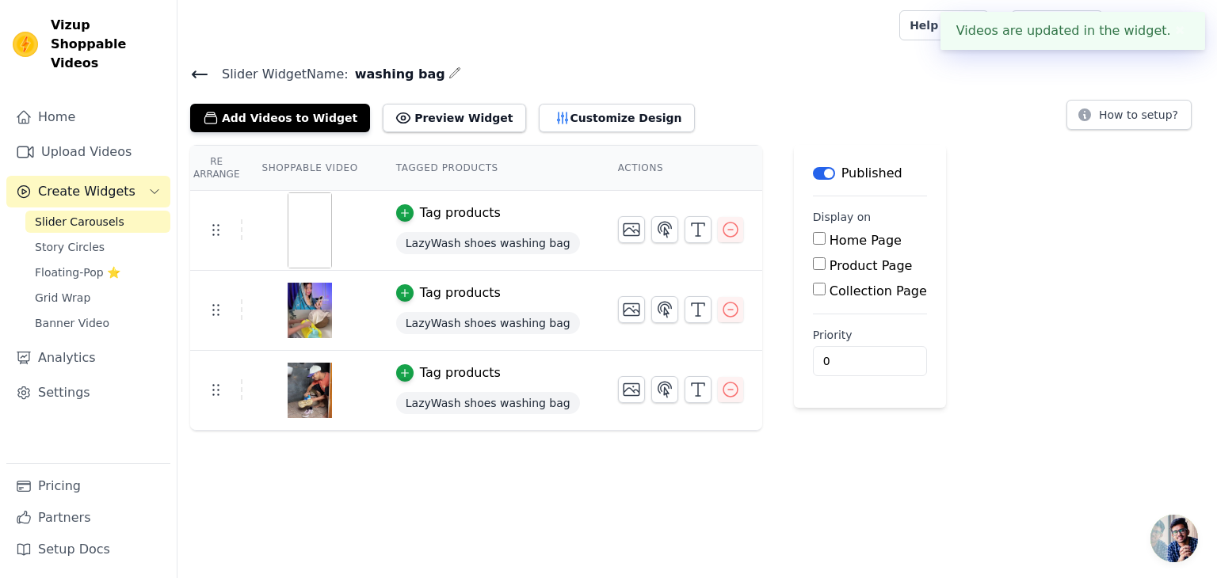
click at [813, 263] on input "Product Page" at bounding box center [819, 264] width 13 height 13
checkbox input "true"
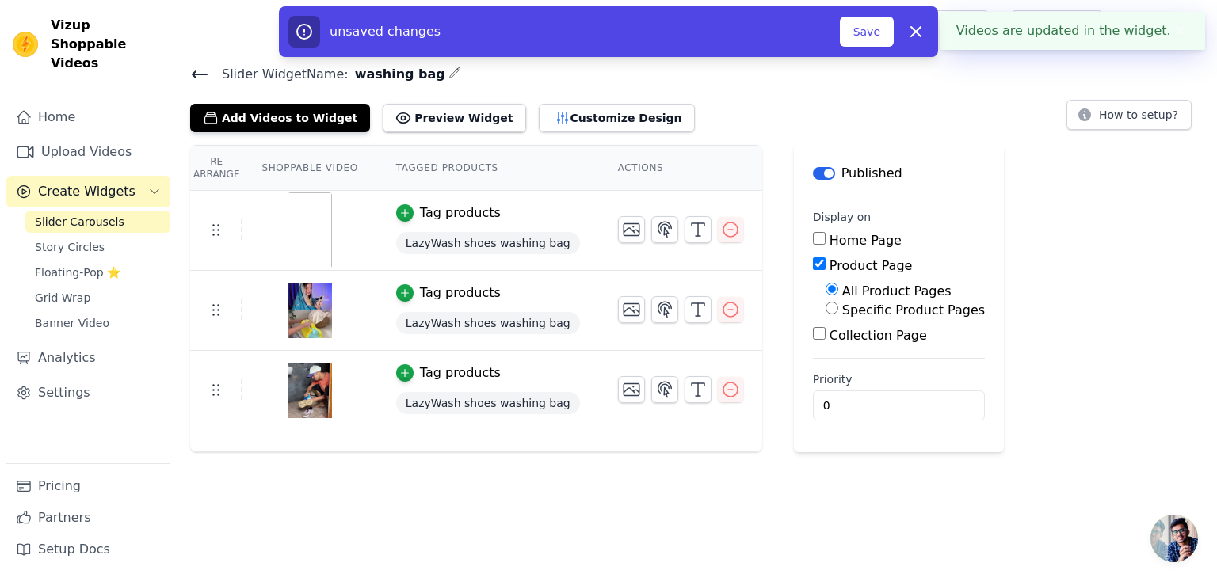
click at [826, 314] on div "Specific Product Pages" at bounding box center [905, 310] width 159 height 19
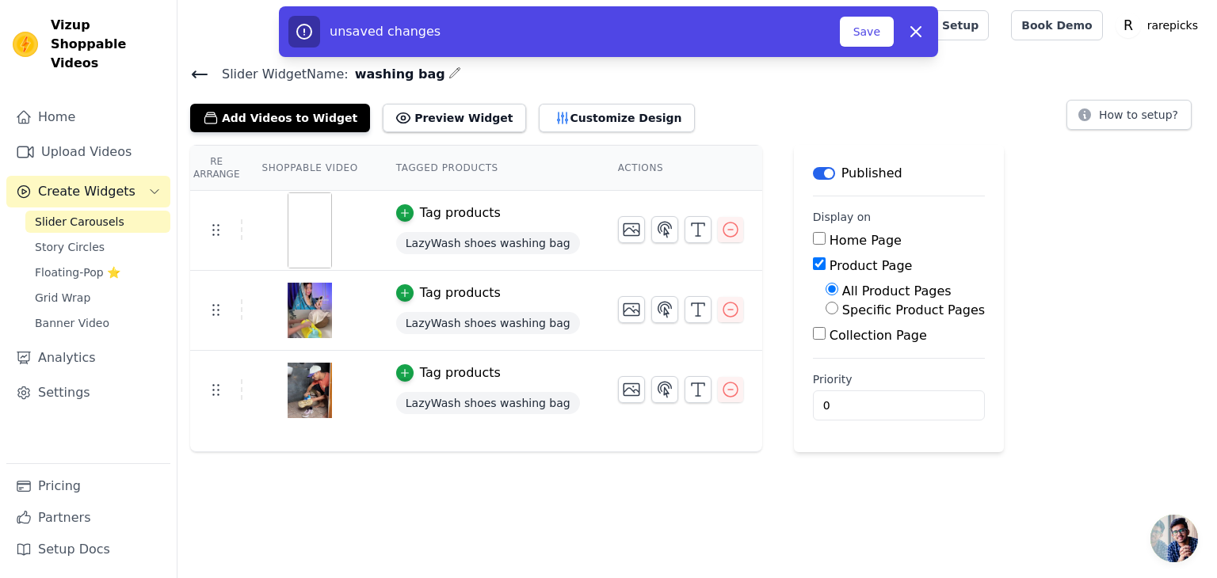
click at [826, 308] on input "Specific Product Pages" at bounding box center [832, 308] width 13 height 13
radio input "true"
click at [834, 349] on button "Select Products" at bounding box center [879, 346] width 106 height 27
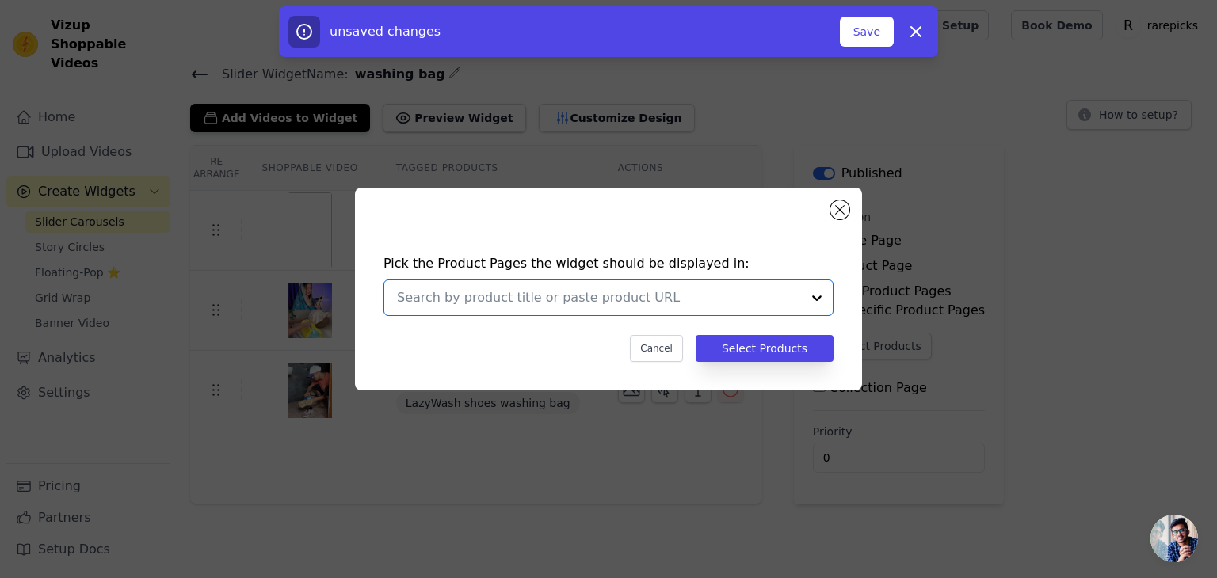
click at [688, 302] on input "text" at bounding box center [599, 297] width 404 height 19
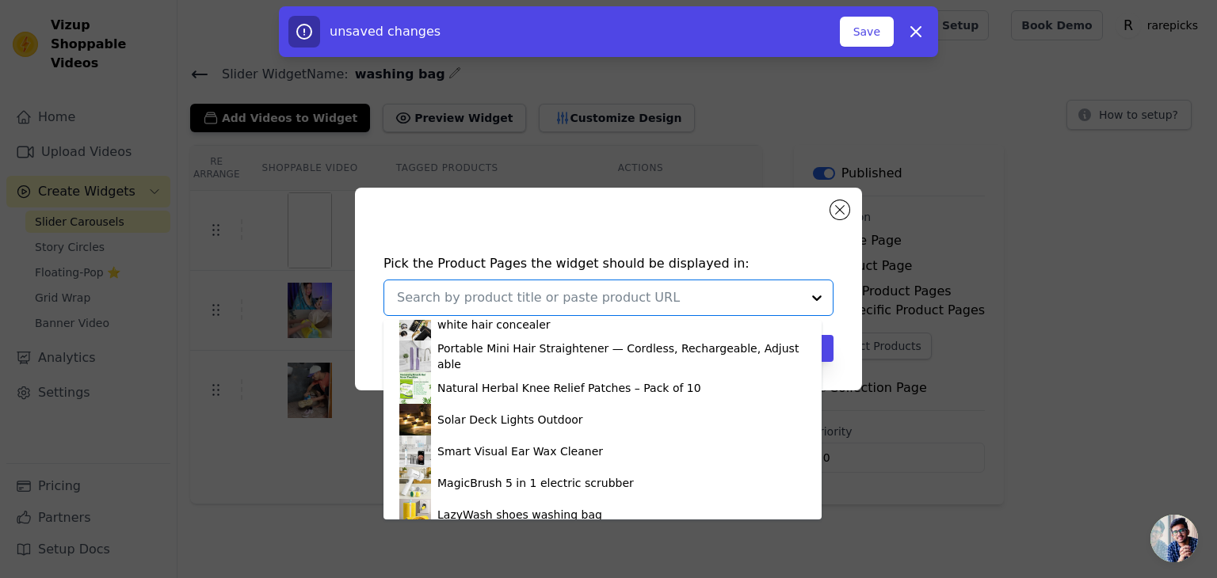
scroll to position [185, 0]
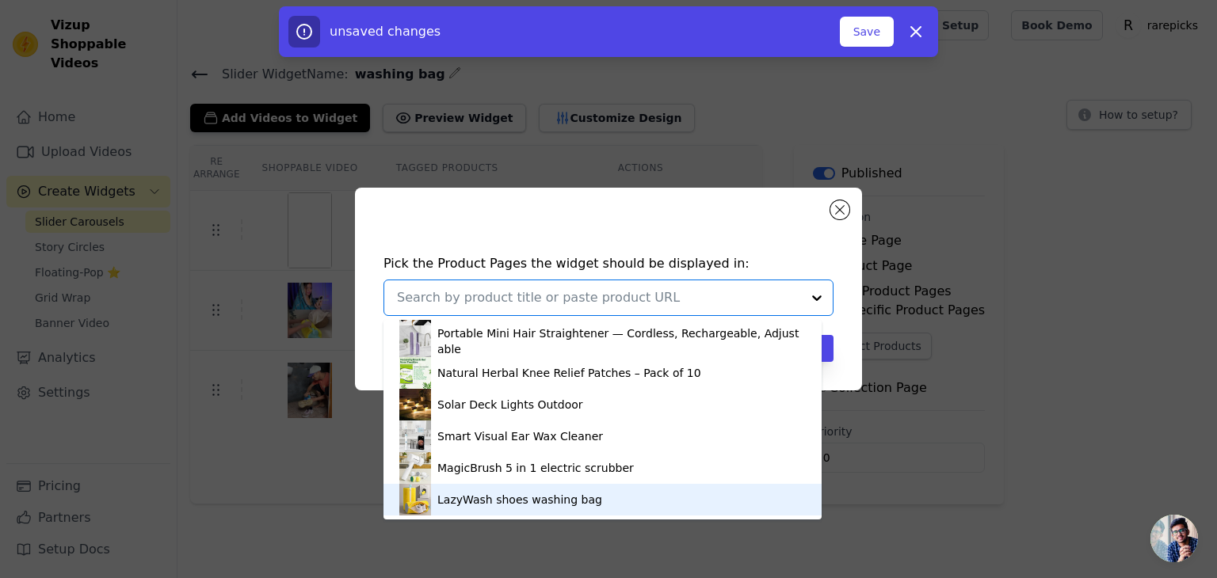
click at [604, 510] on div "LazyWash shoes washing bag" at bounding box center [602, 500] width 406 height 32
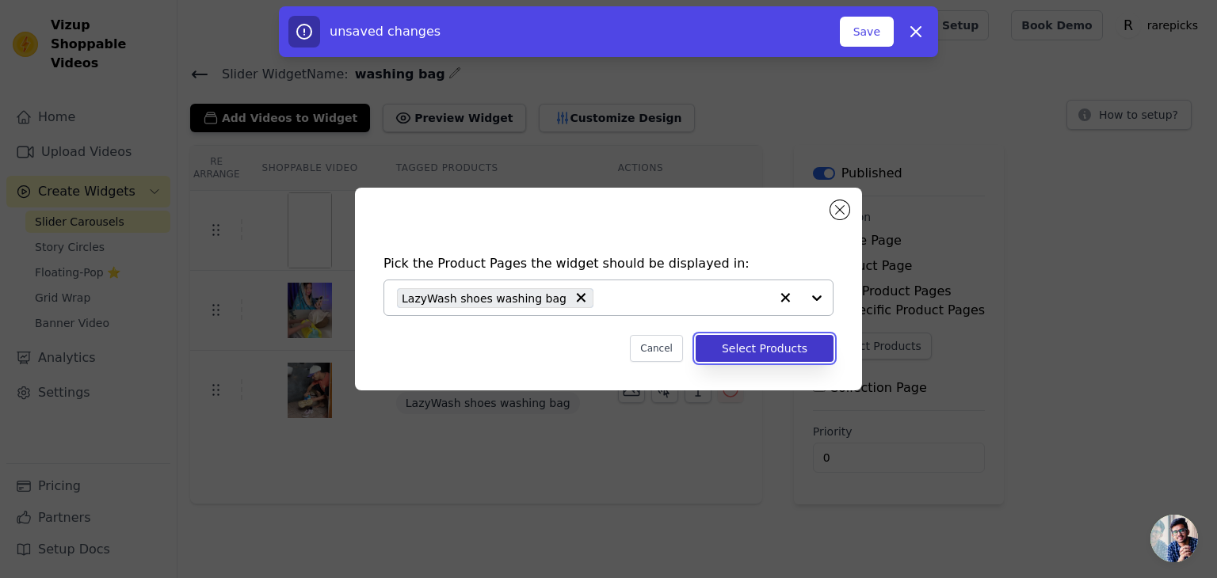
click at [768, 354] on button "Select Products" at bounding box center [765, 348] width 138 height 27
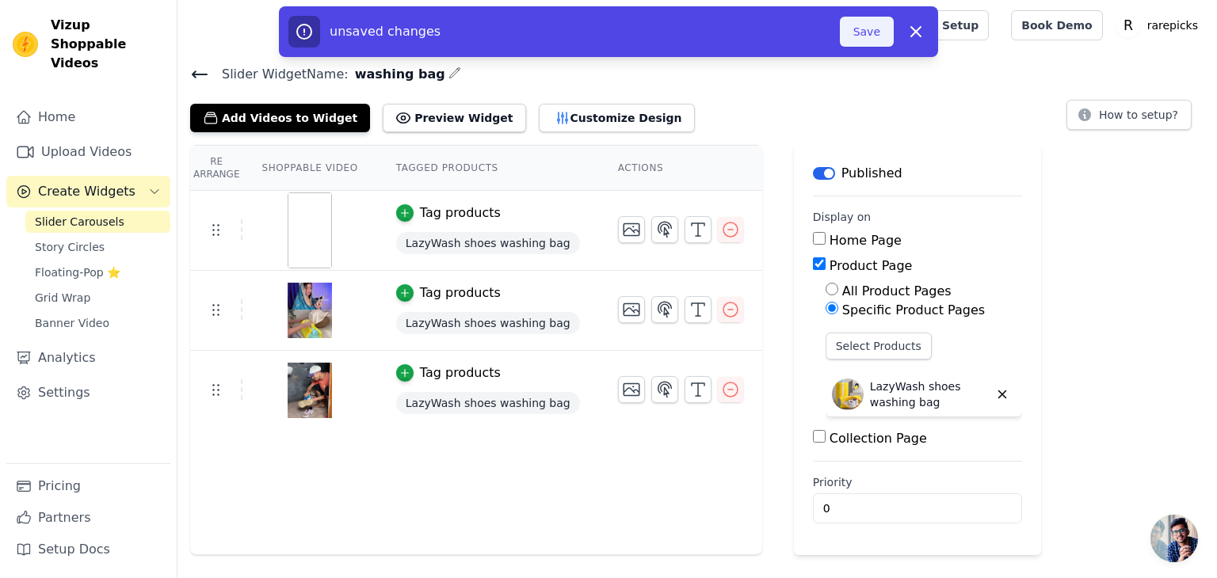
click at [857, 39] on button "Save" at bounding box center [867, 32] width 54 height 30
